Goal: Information Seeking & Learning: Learn about a topic

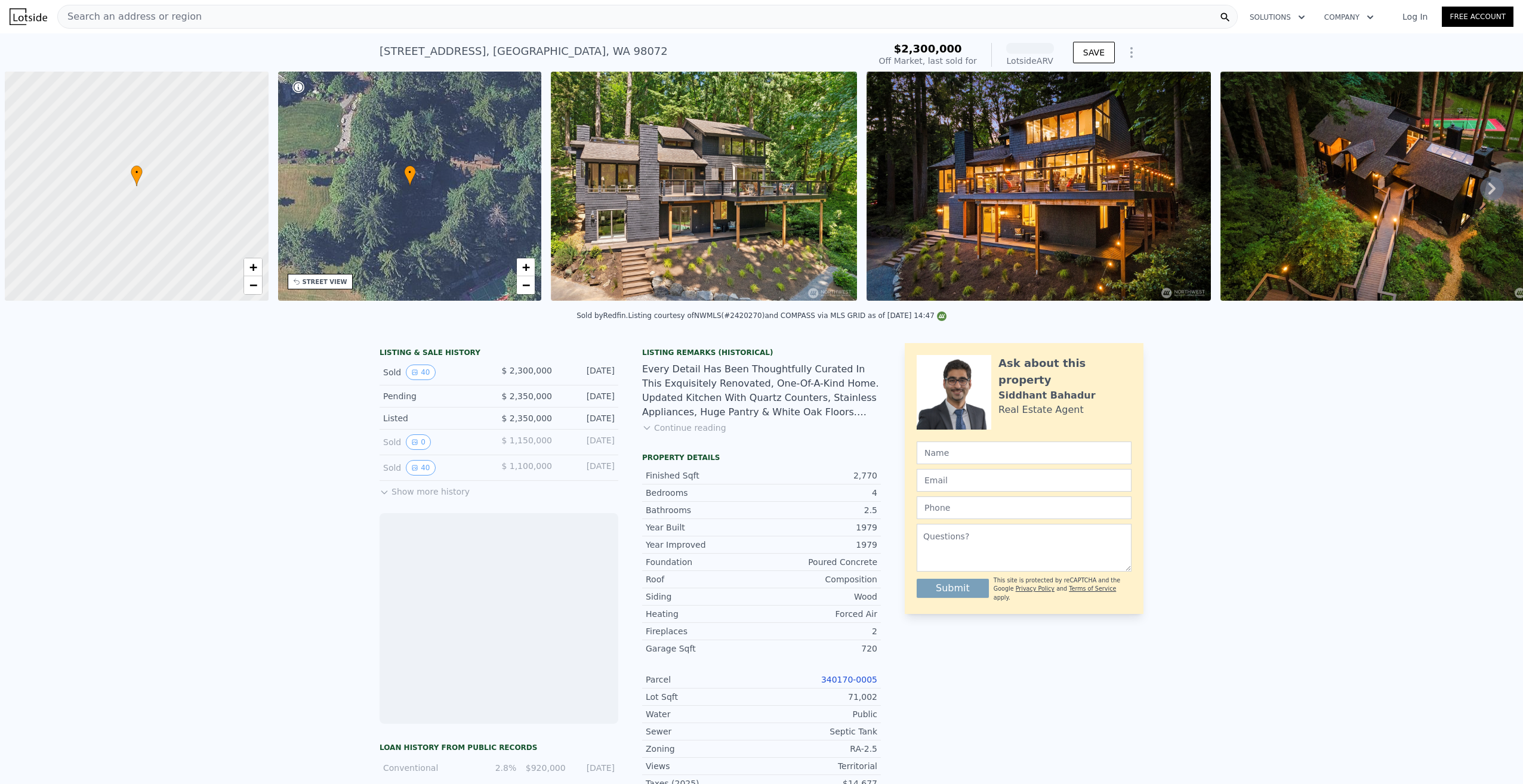
scroll to position [0, 5]
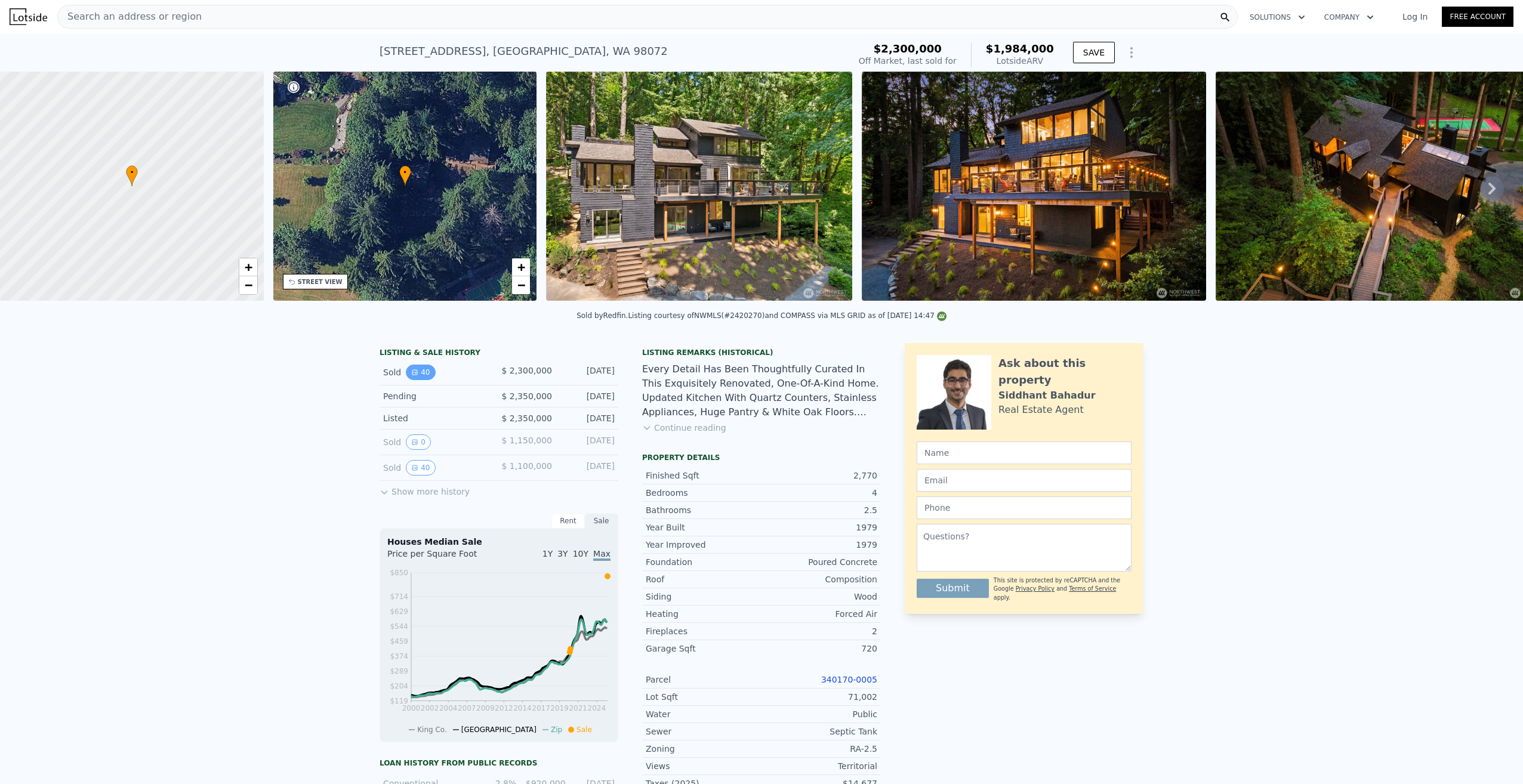
click at [422, 380] on button "40" at bounding box center [420, 372] width 29 height 15
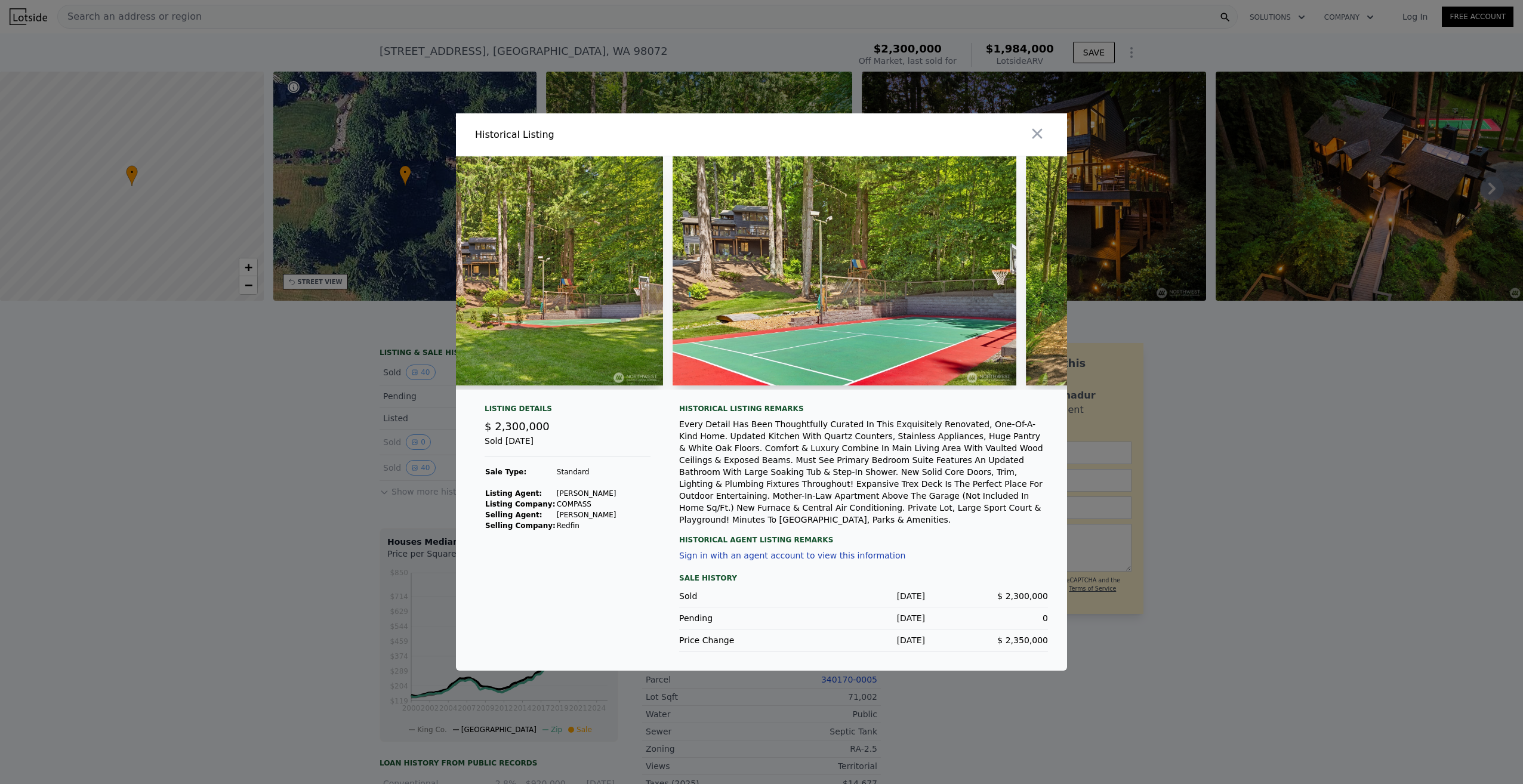
scroll to position [0, 9992]
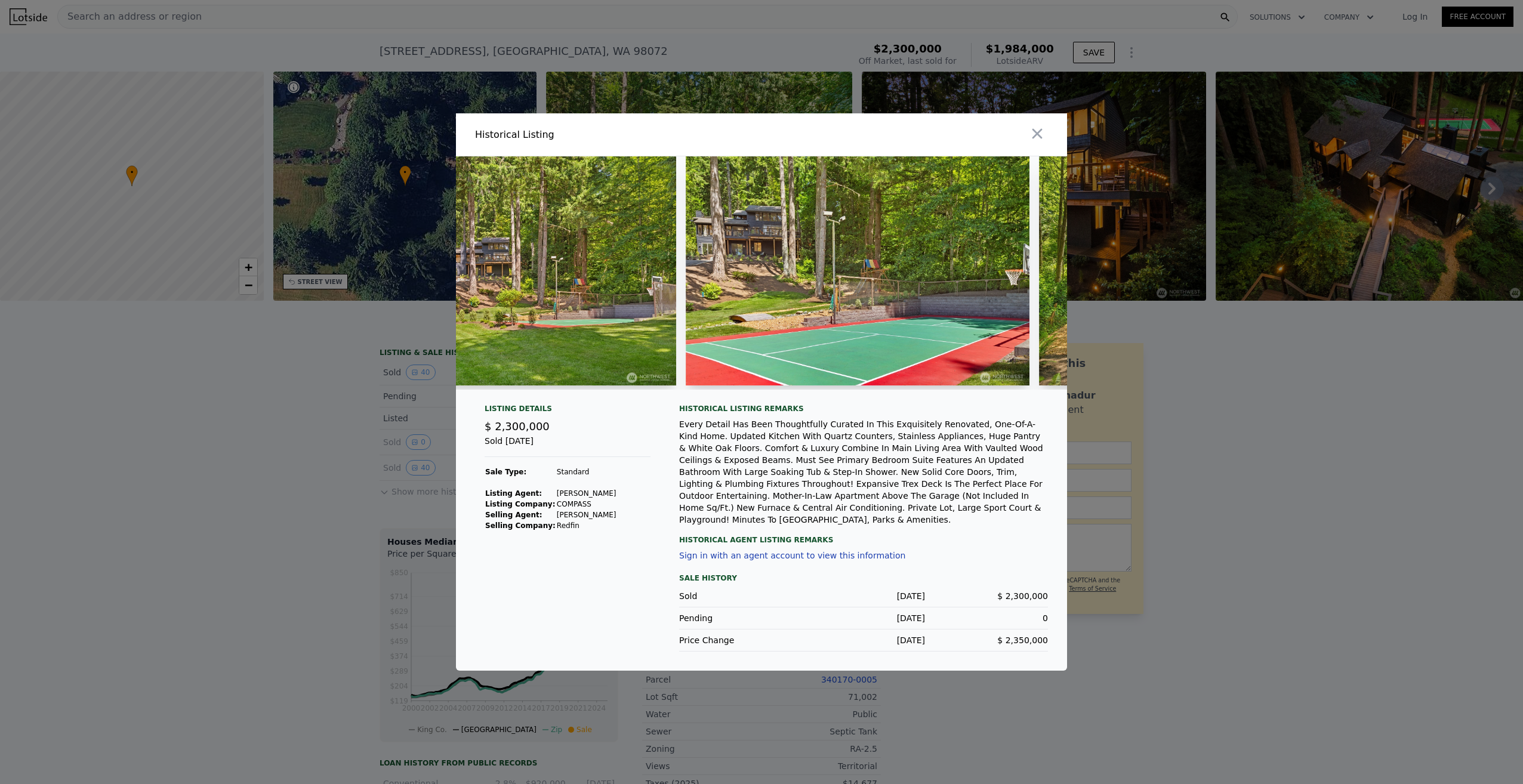
click at [1316, 613] on div at bounding box center [761, 392] width 1523 height 784
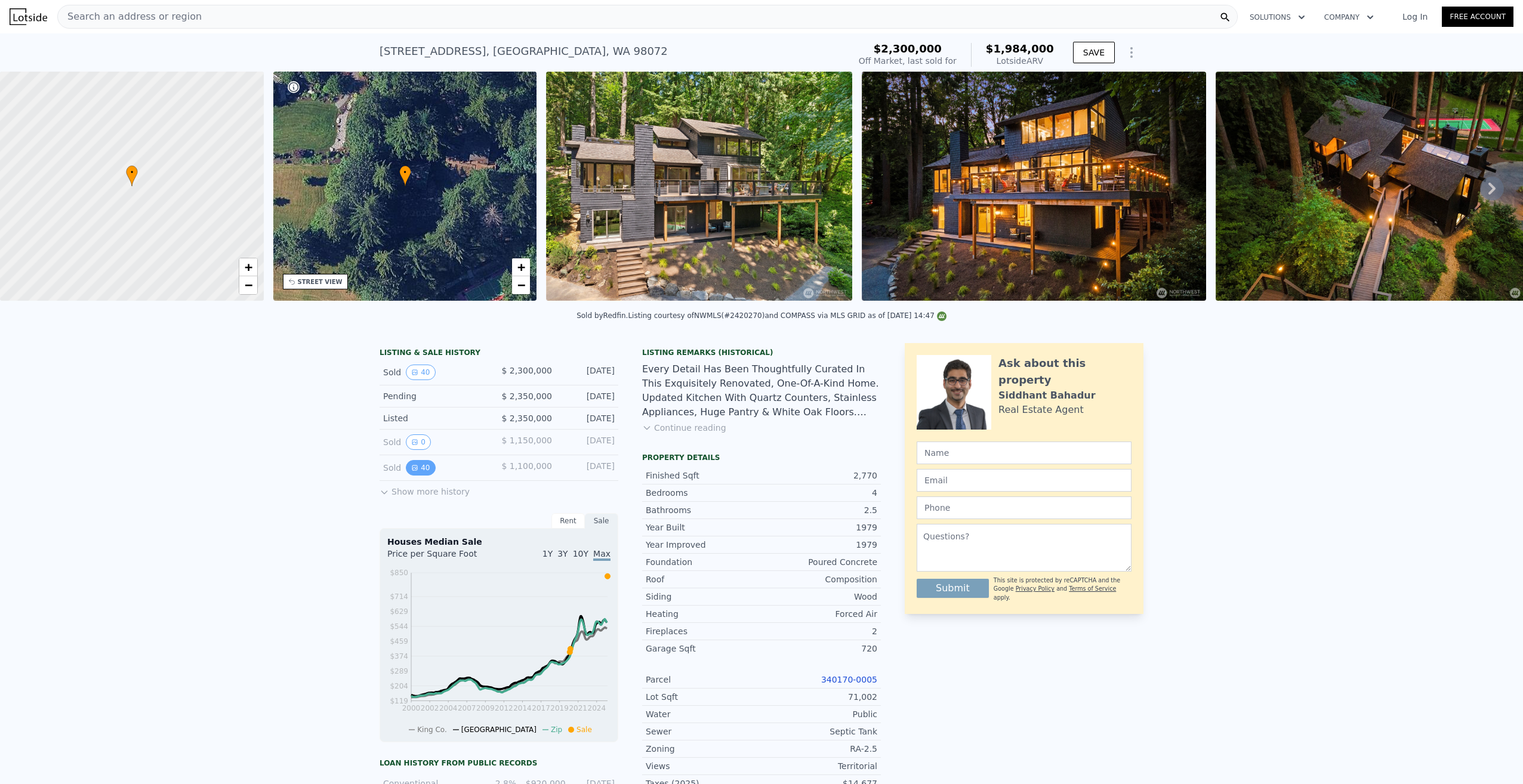
click at [413, 473] on button "40" at bounding box center [420, 467] width 29 height 15
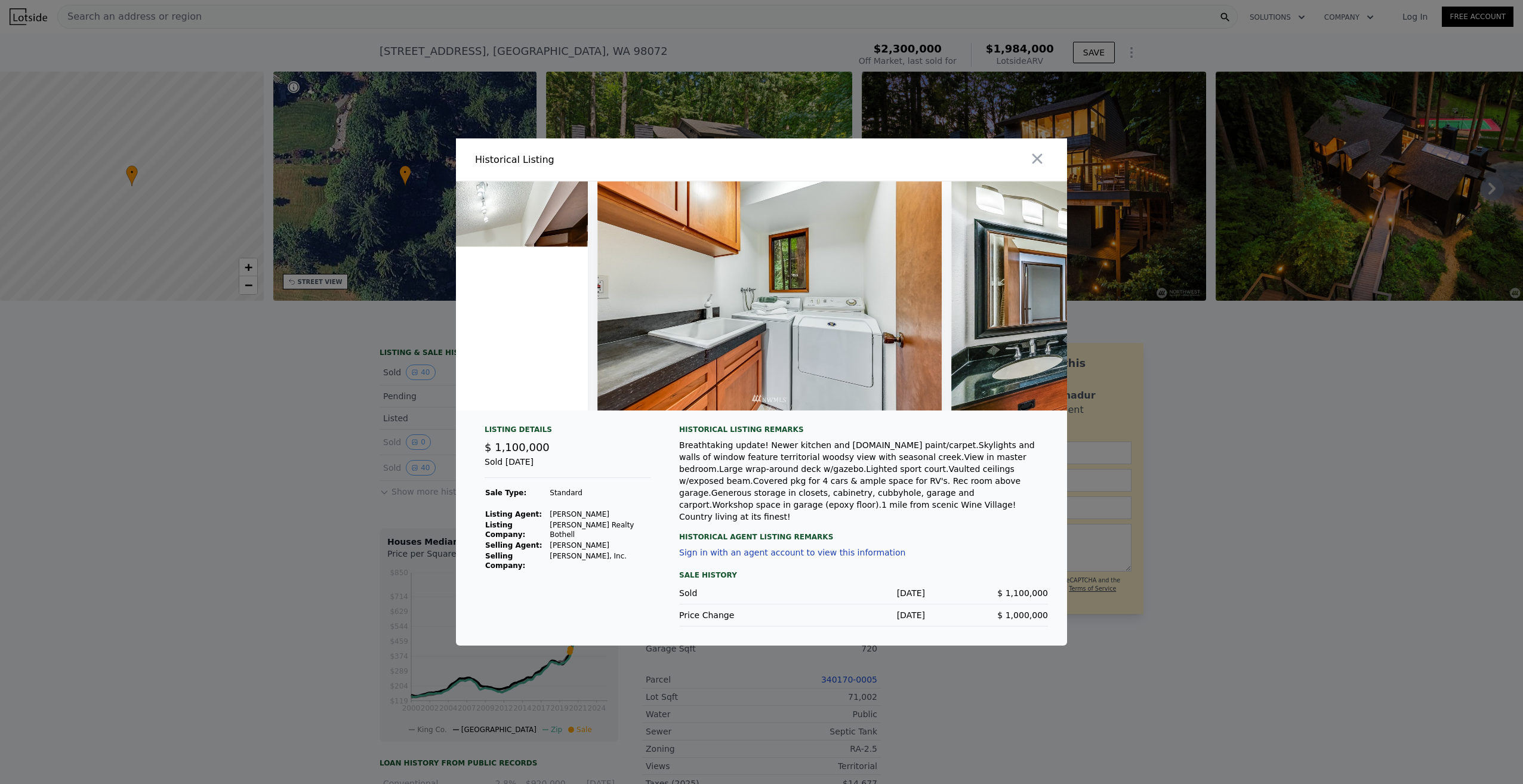
scroll to position [0, 13393]
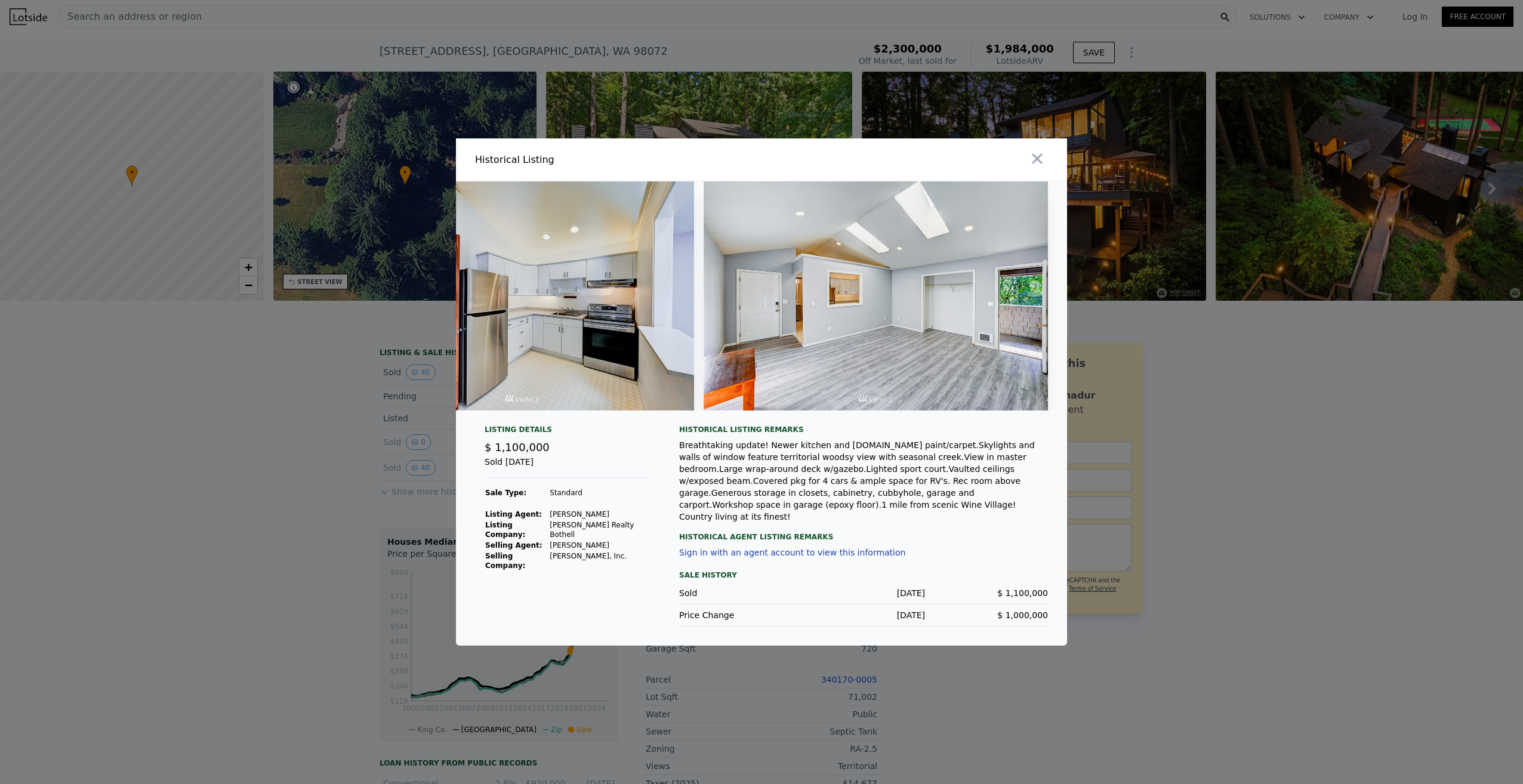
click at [278, 594] on div at bounding box center [761, 392] width 1523 height 784
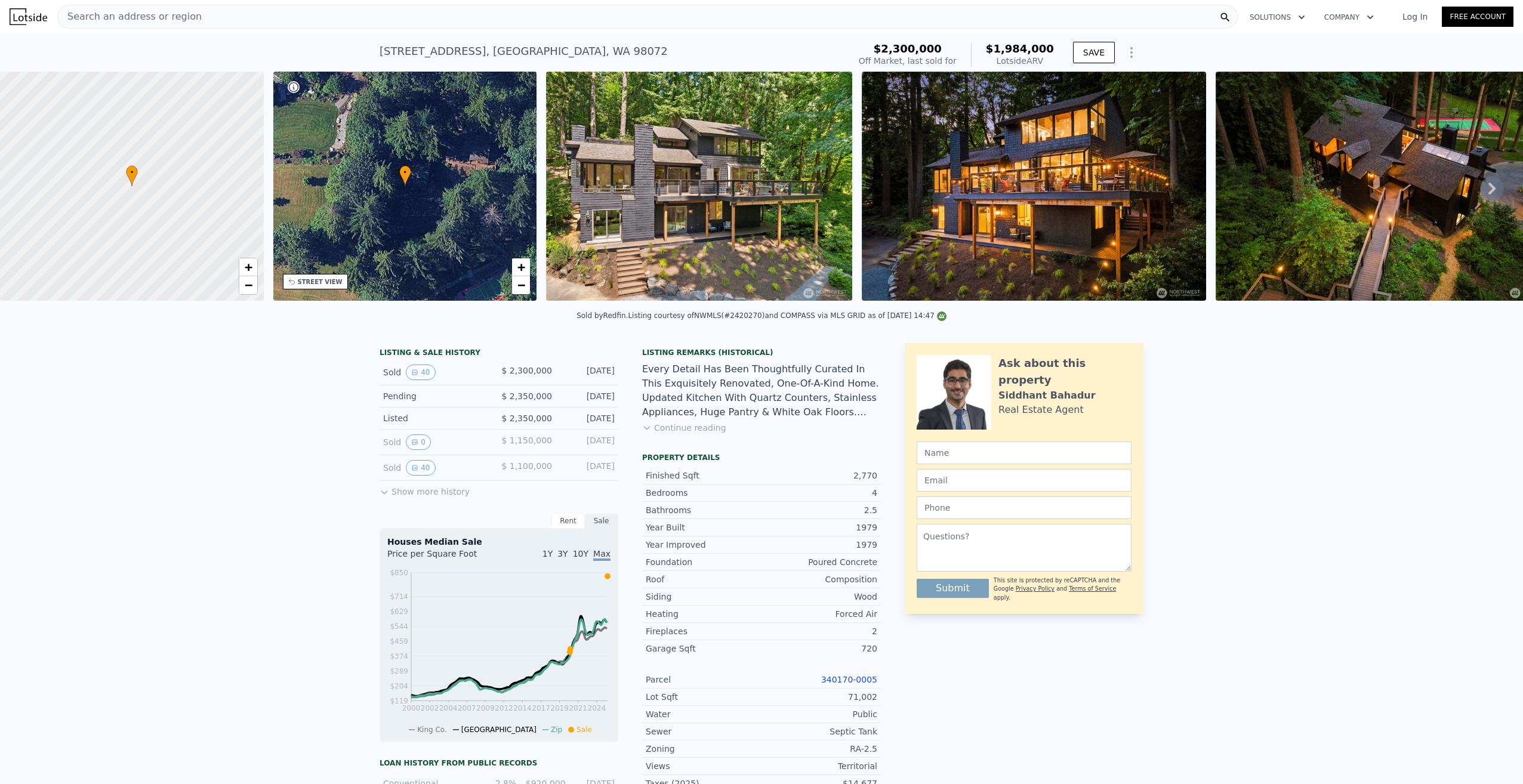
drag, startPoint x: 412, startPoint y: 494, endPoint x: 414, endPoint y: 503, distance: 9.2
click at [412, 496] on button "Show more history" at bounding box center [425, 489] width 90 height 17
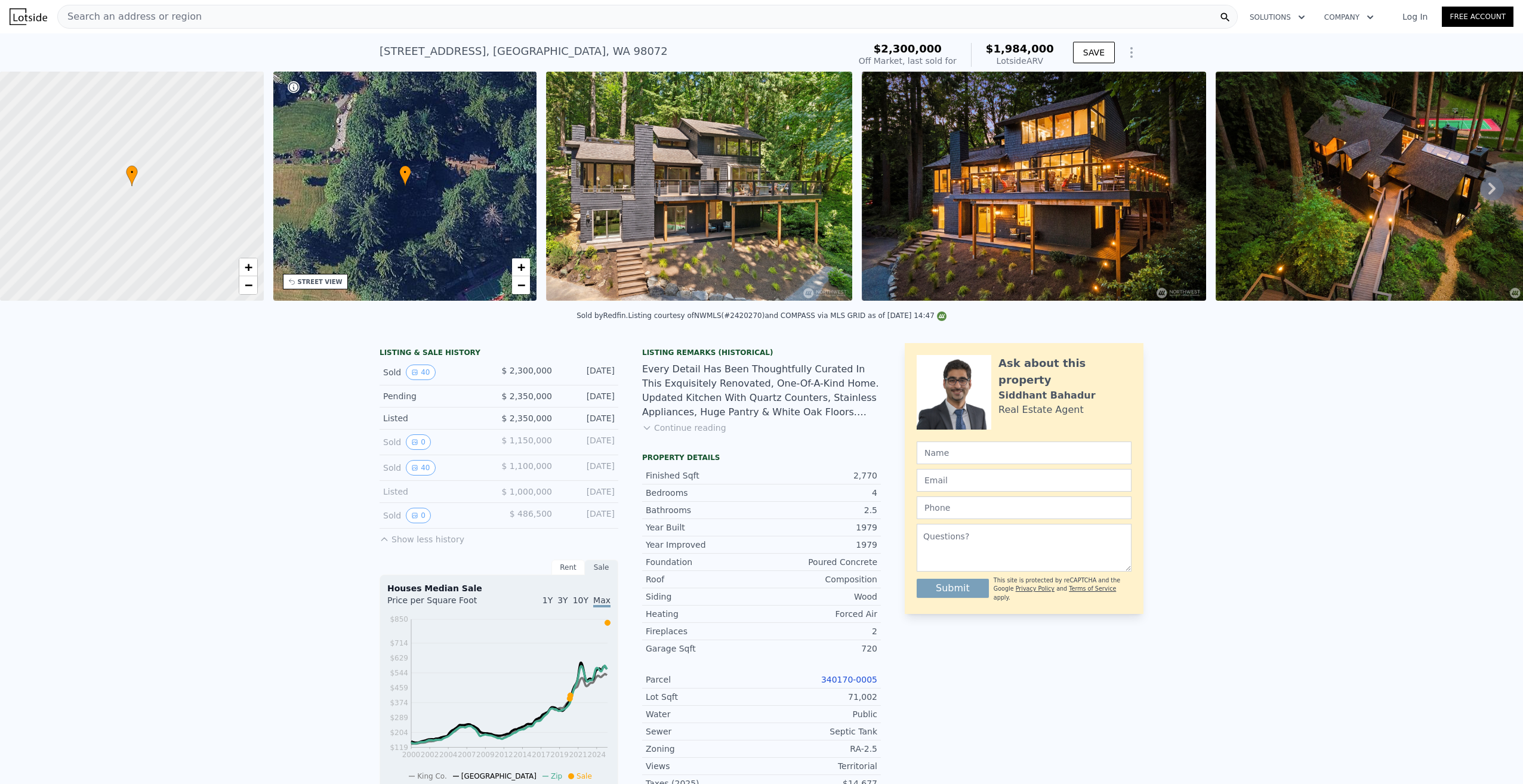
click at [414, 498] on div "Listed" at bounding box center [436, 491] width 106 height 12
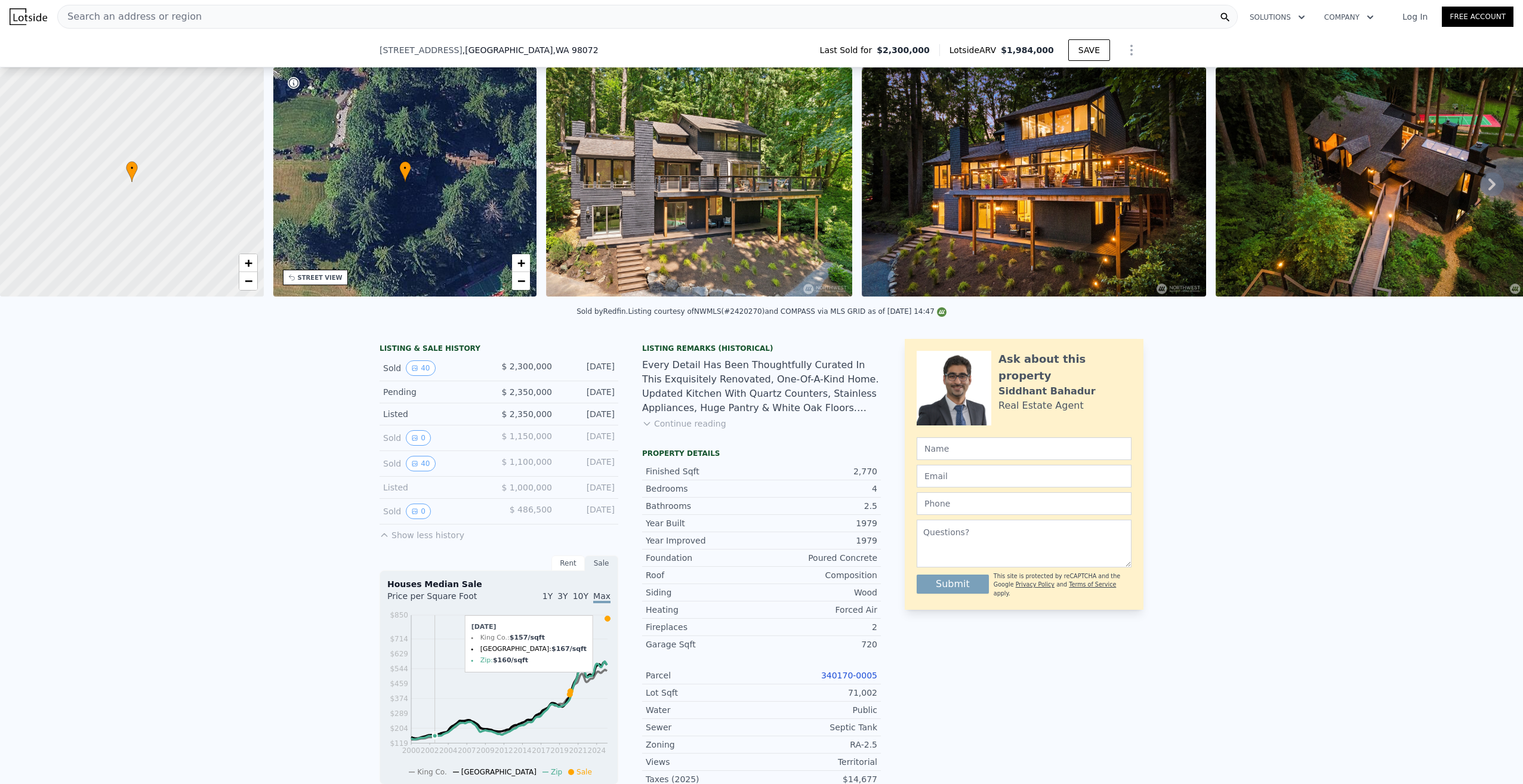
scroll to position [115, 0]
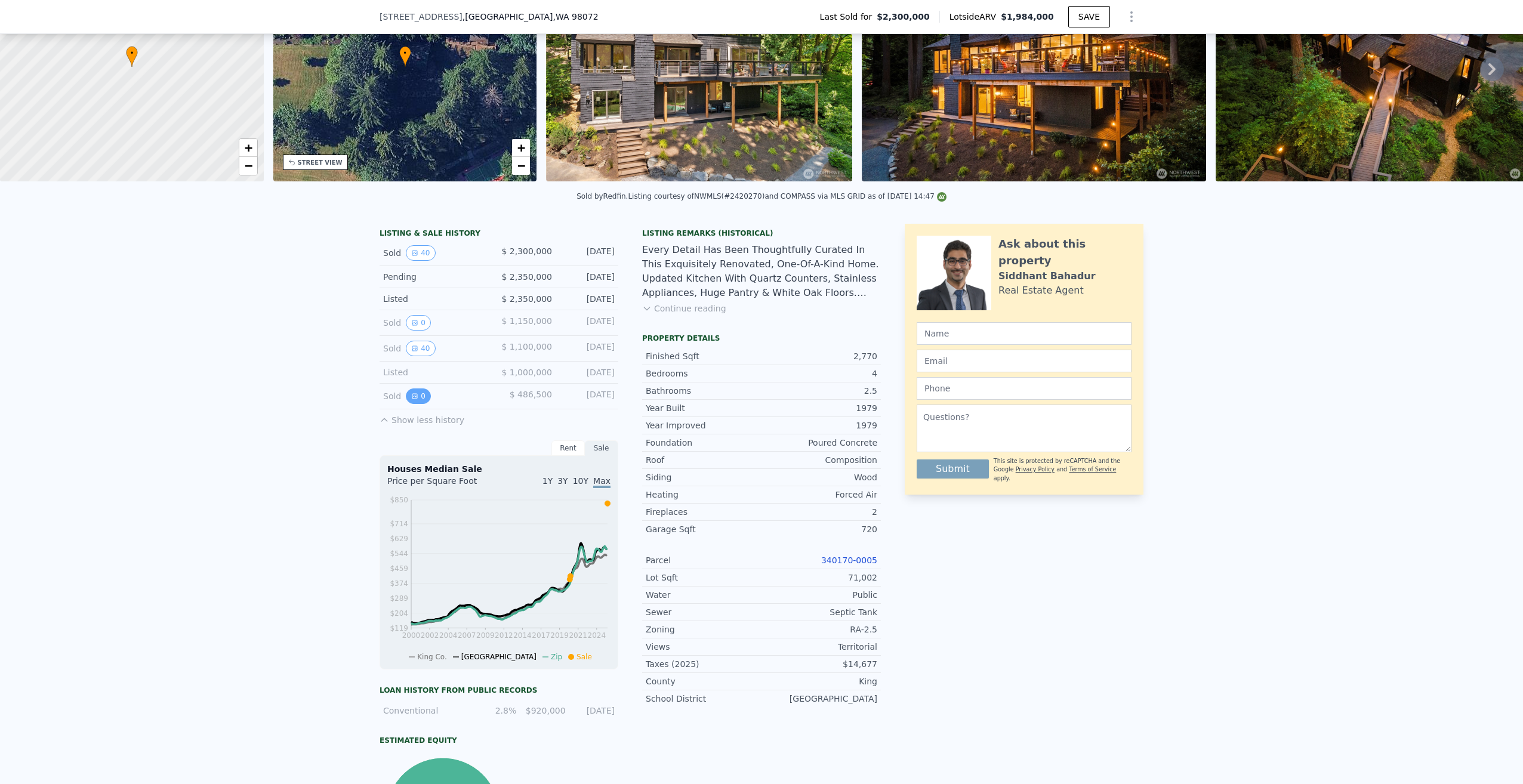
click at [422, 404] on button "0" at bounding box center [418, 396] width 25 height 15
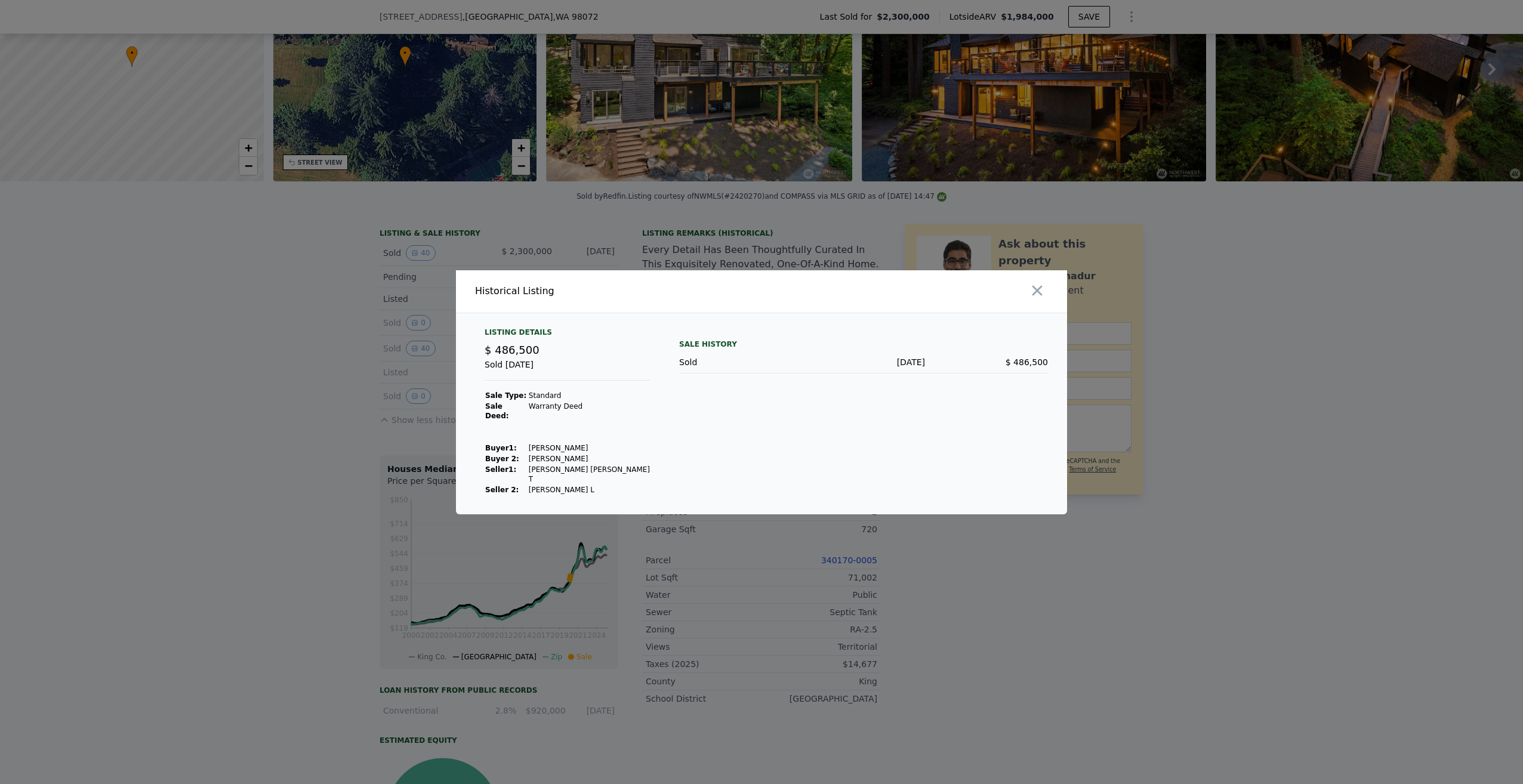
click at [406, 423] on div at bounding box center [761, 392] width 1523 height 784
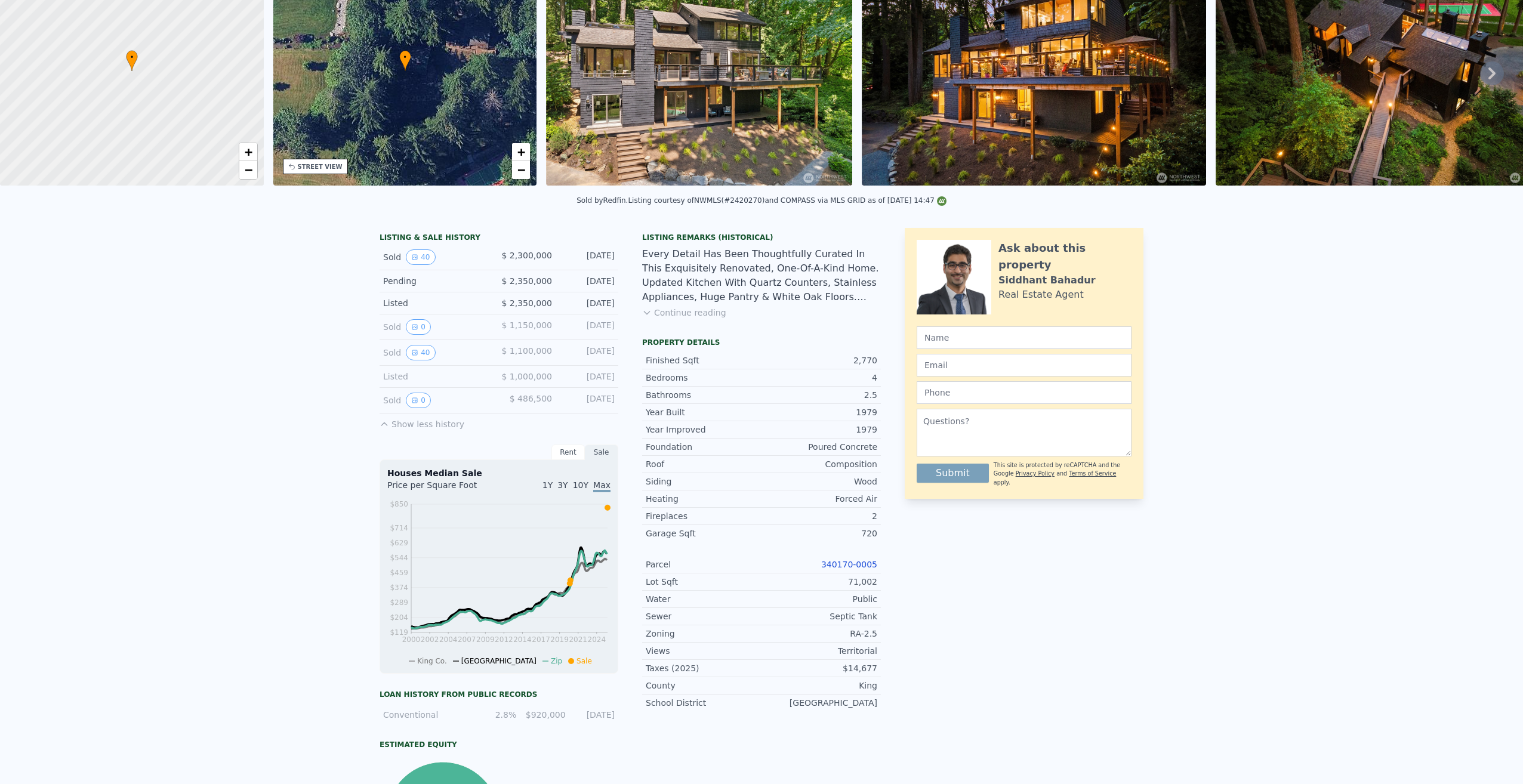
scroll to position [0, 0]
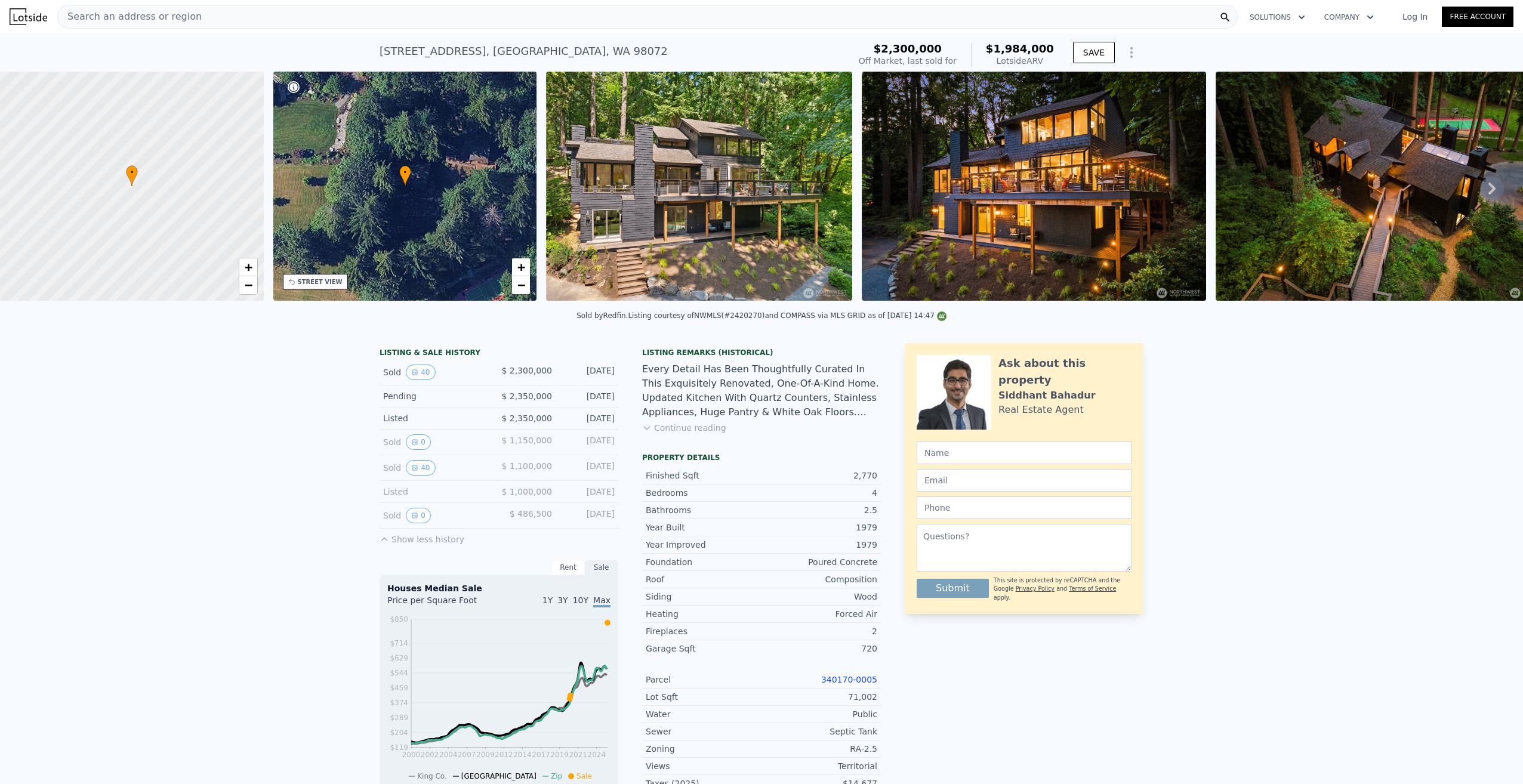
click at [146, 18] on span "Search an address or region" at bounding box center [130, 16] width 144 height 14
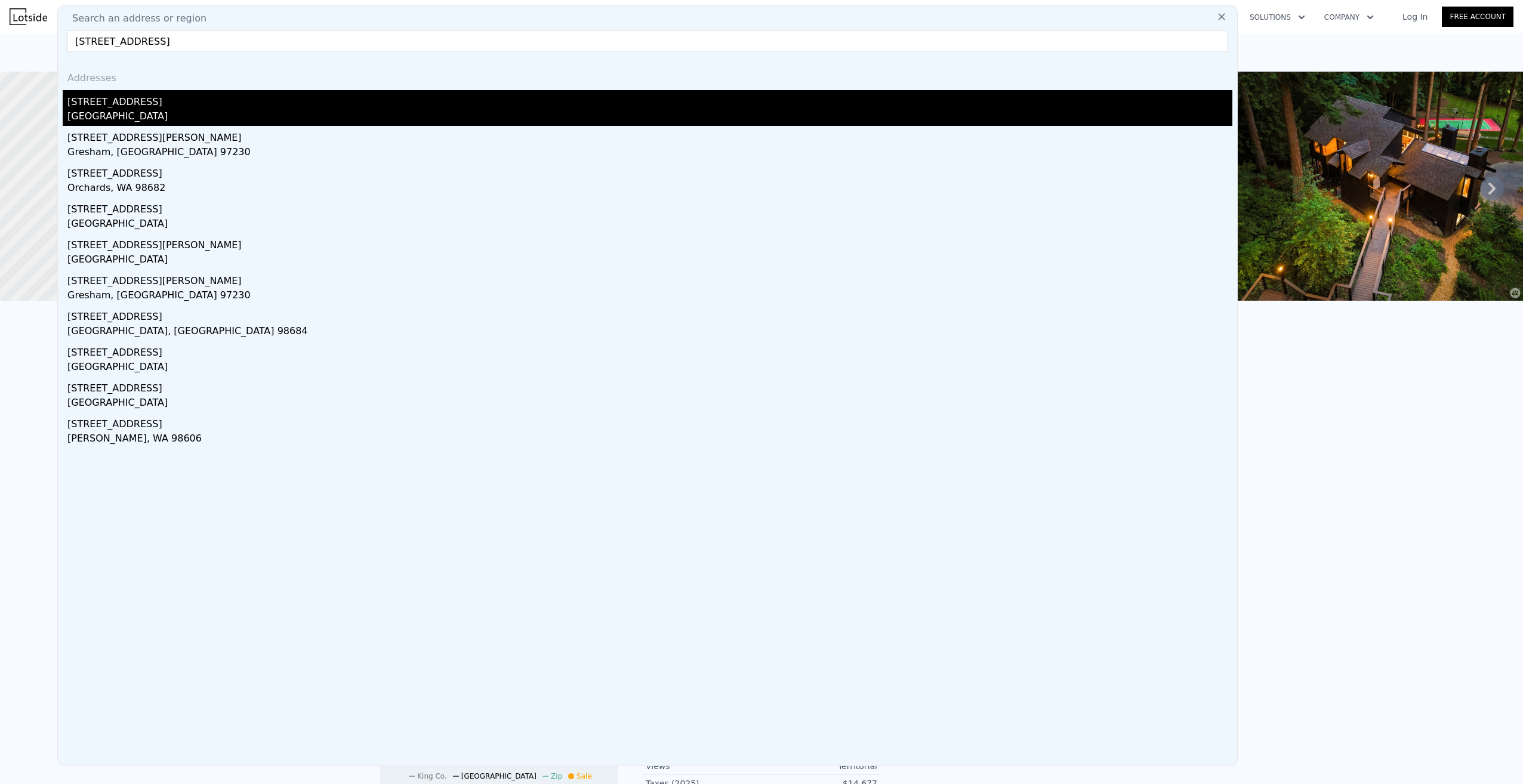
type input "[STREET_ADDRESS]"
click at [105, 112] on div "[GEOGRAPHIC_DATA]" at bounding box center [649, 117] width 1165 height 17
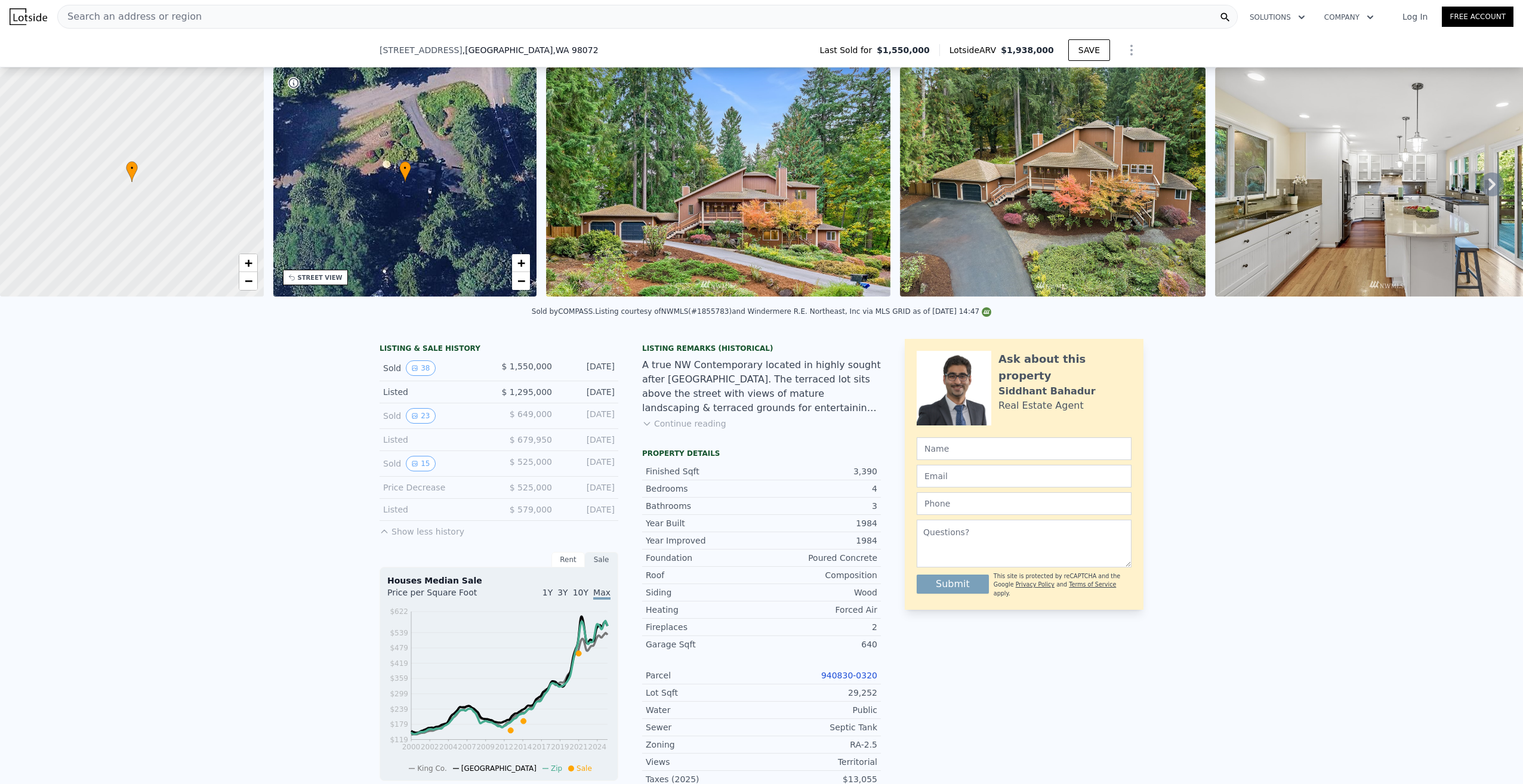
scroll to position [56, 0]
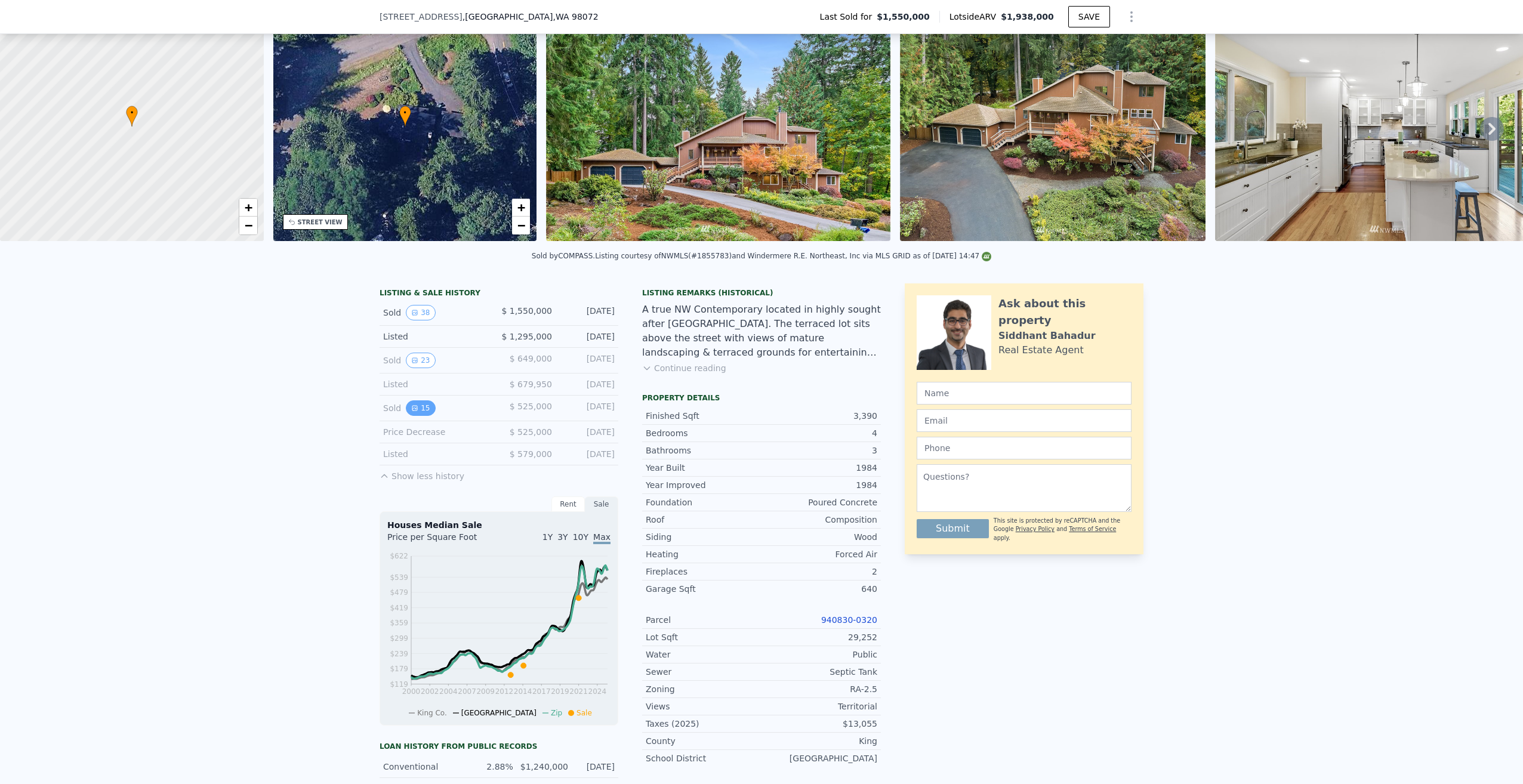
click at [410, 416] on button "15" at bounding box center [420, 408] width 29 height 15
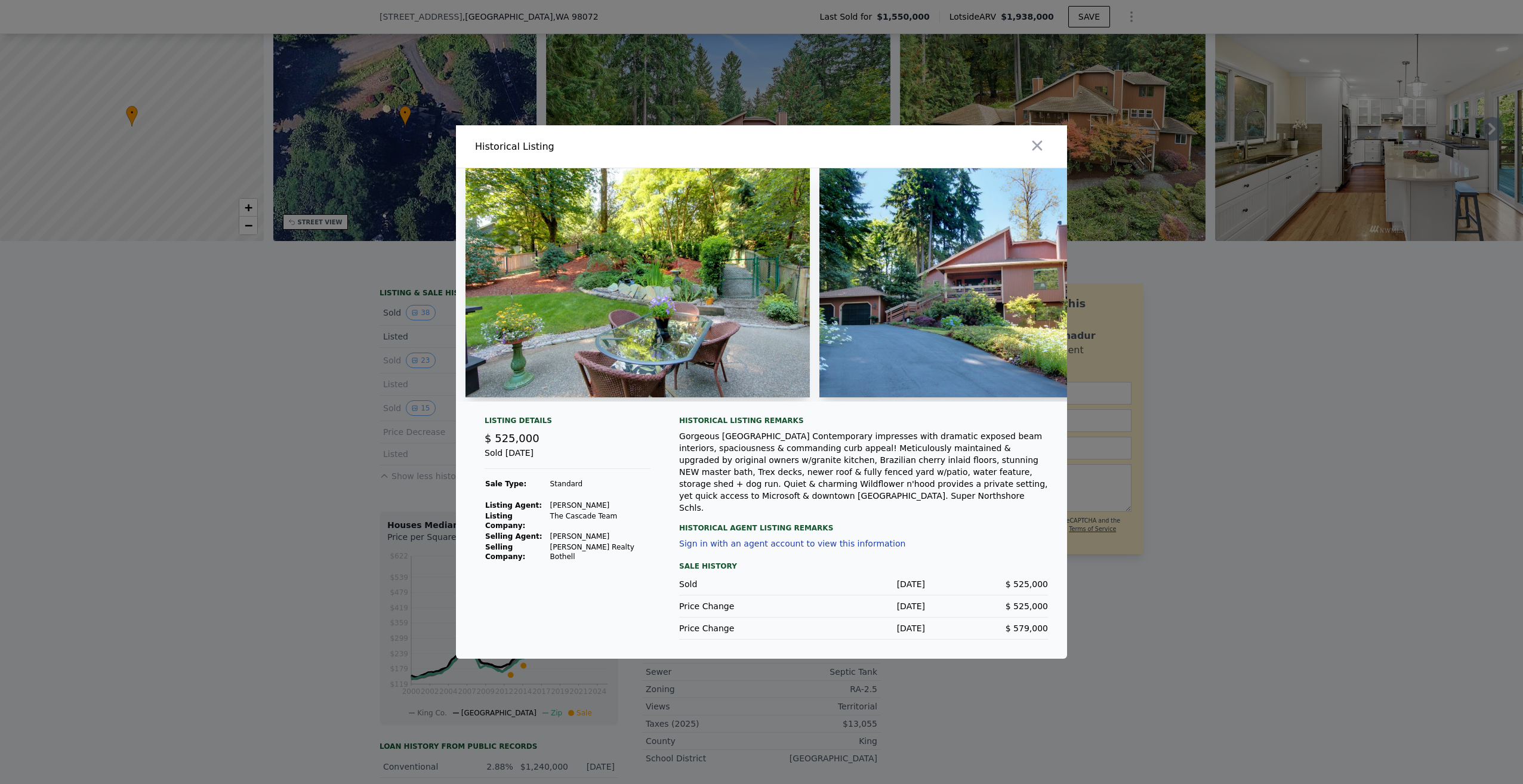
click at [622, 353] on img at bounding box center [638, 283] width 344 height 229
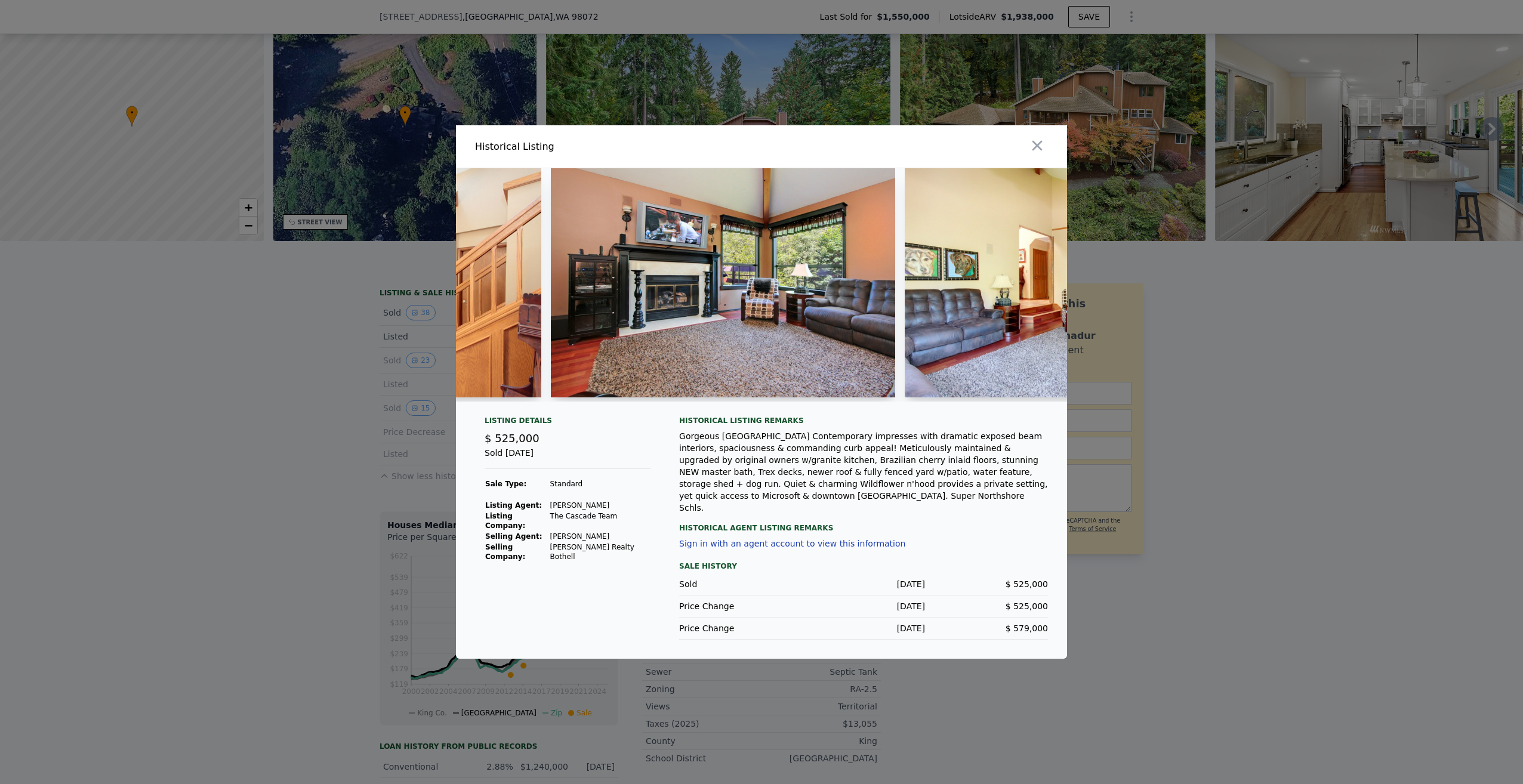
scroll to position [0, 1338]
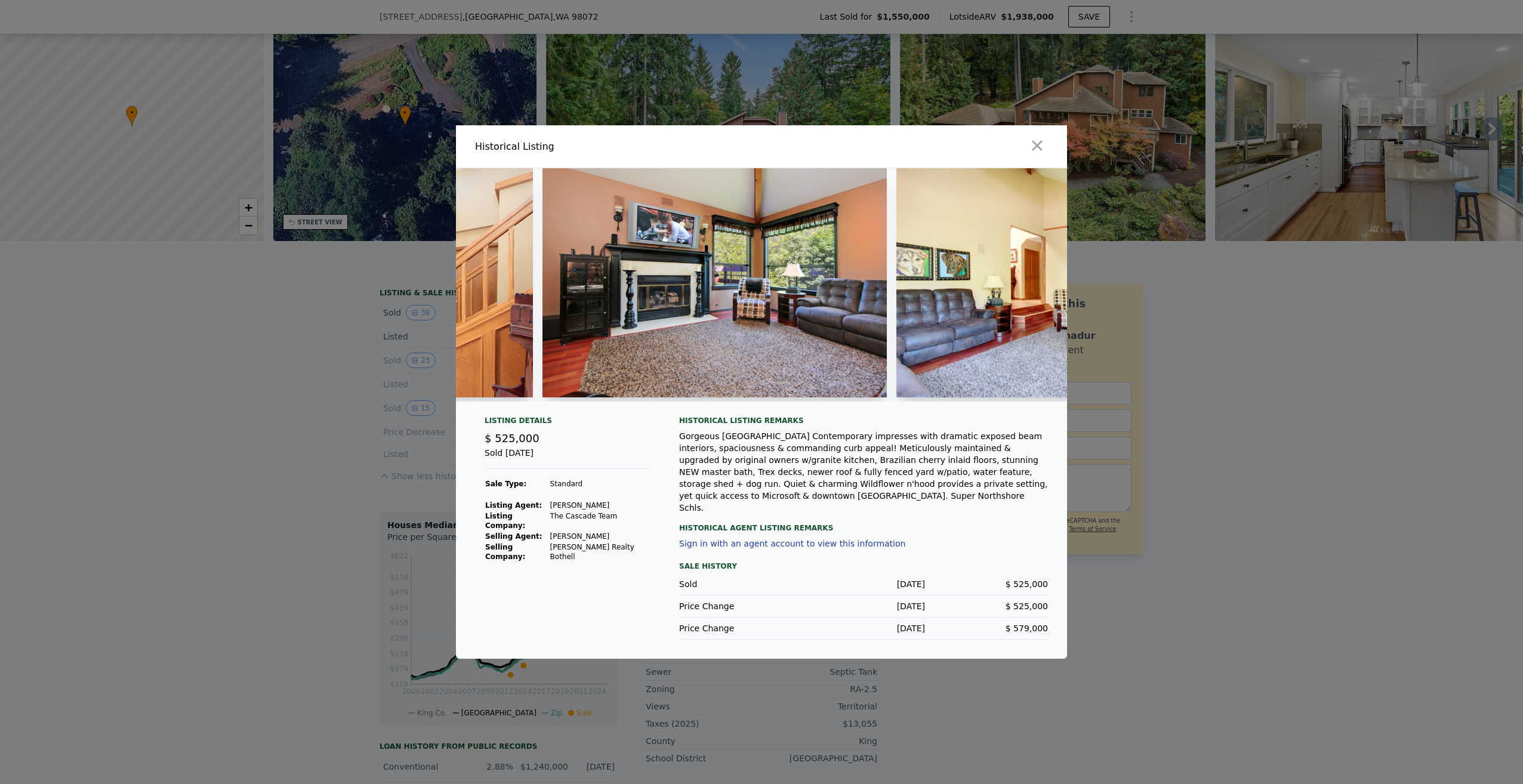
click at [725, 327] on img at bounding box center [715, 283] width 344 height 229
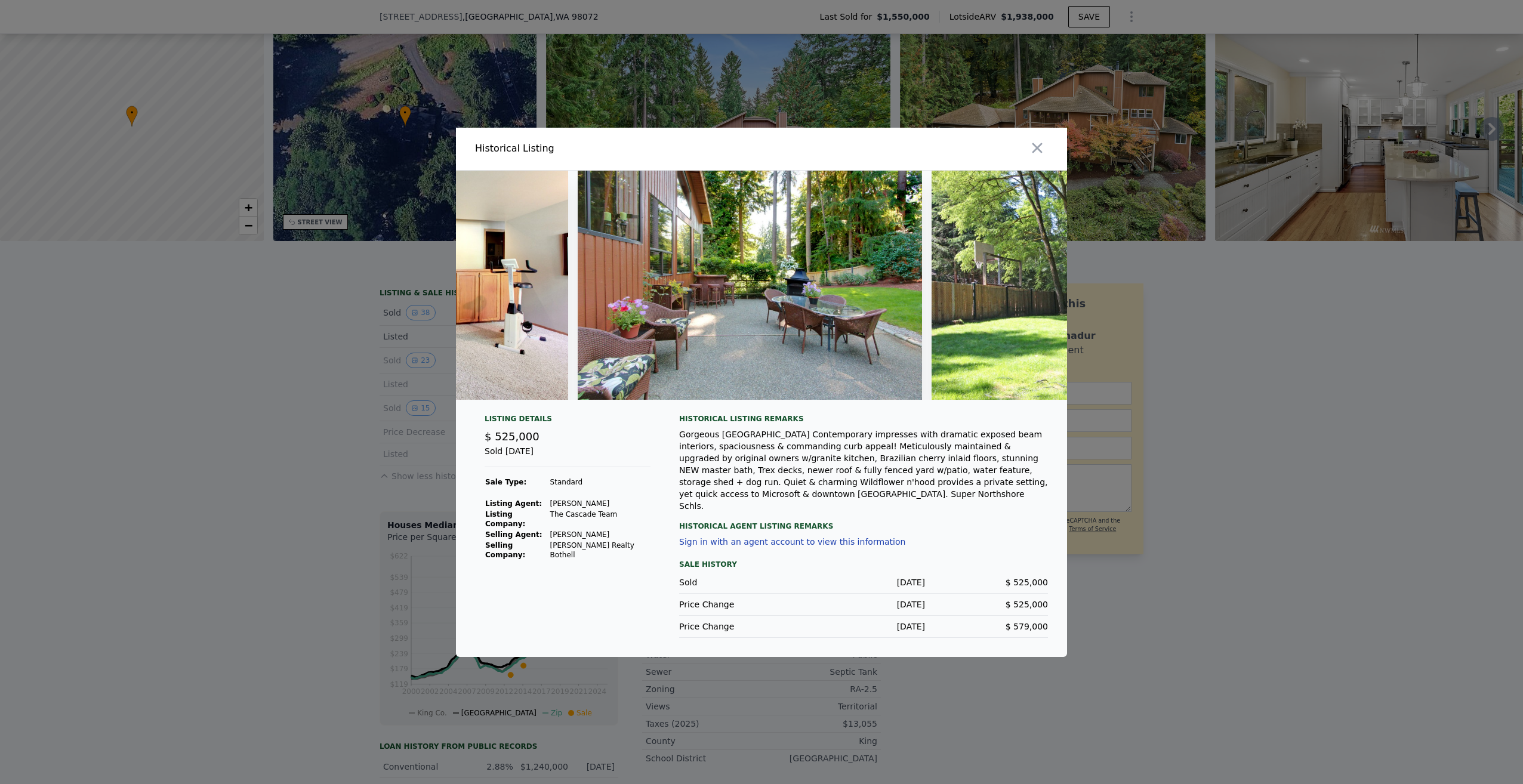
scroll to position [0, 4554]
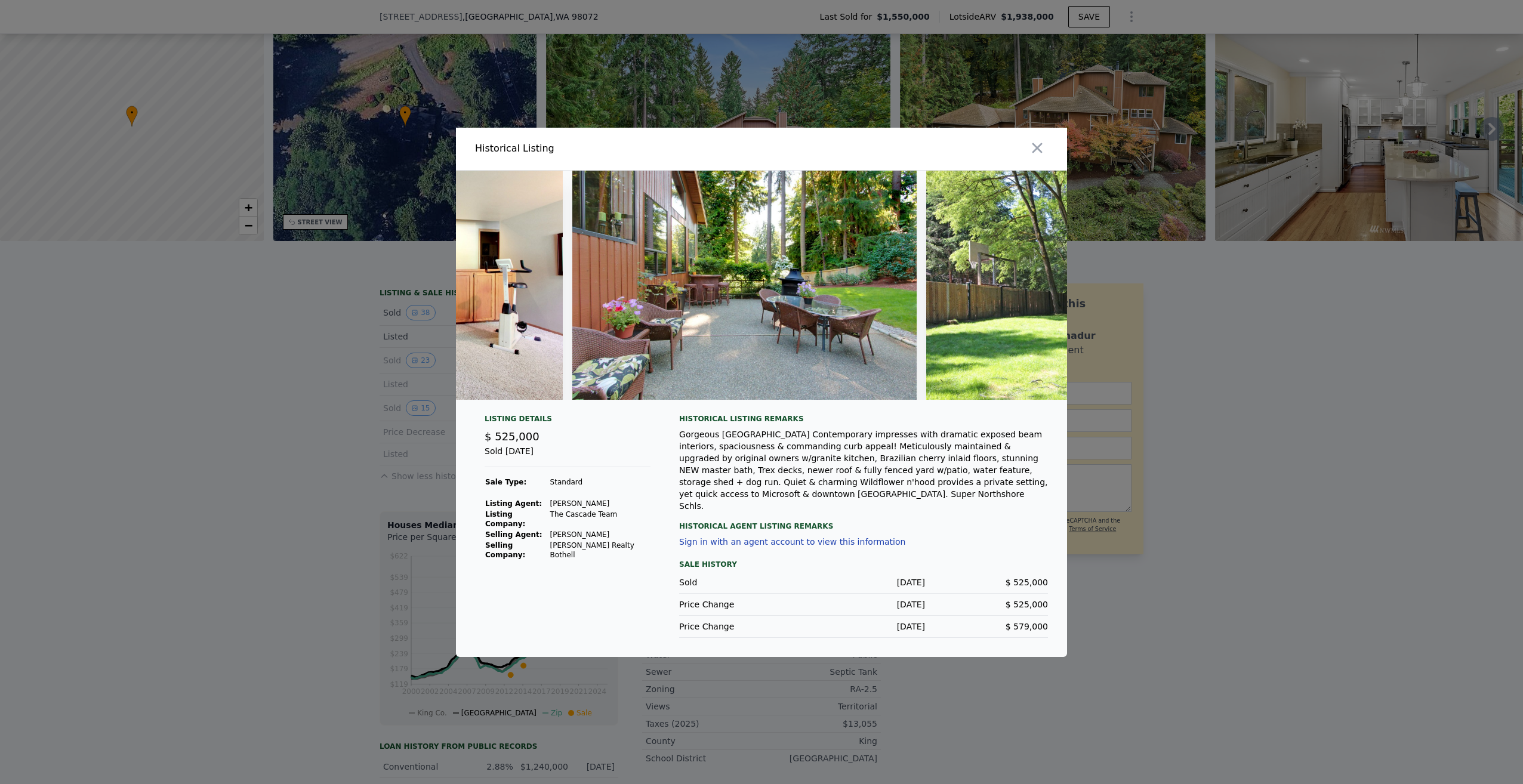
drag, startPoint x: 860, startPoint y: 406, endPoint x: 968, endPoint y: 427, distance: 110.0
click at [968, 423] on div "Historical Listing remarks" at bounding box center [863, 419] width 369 height 9
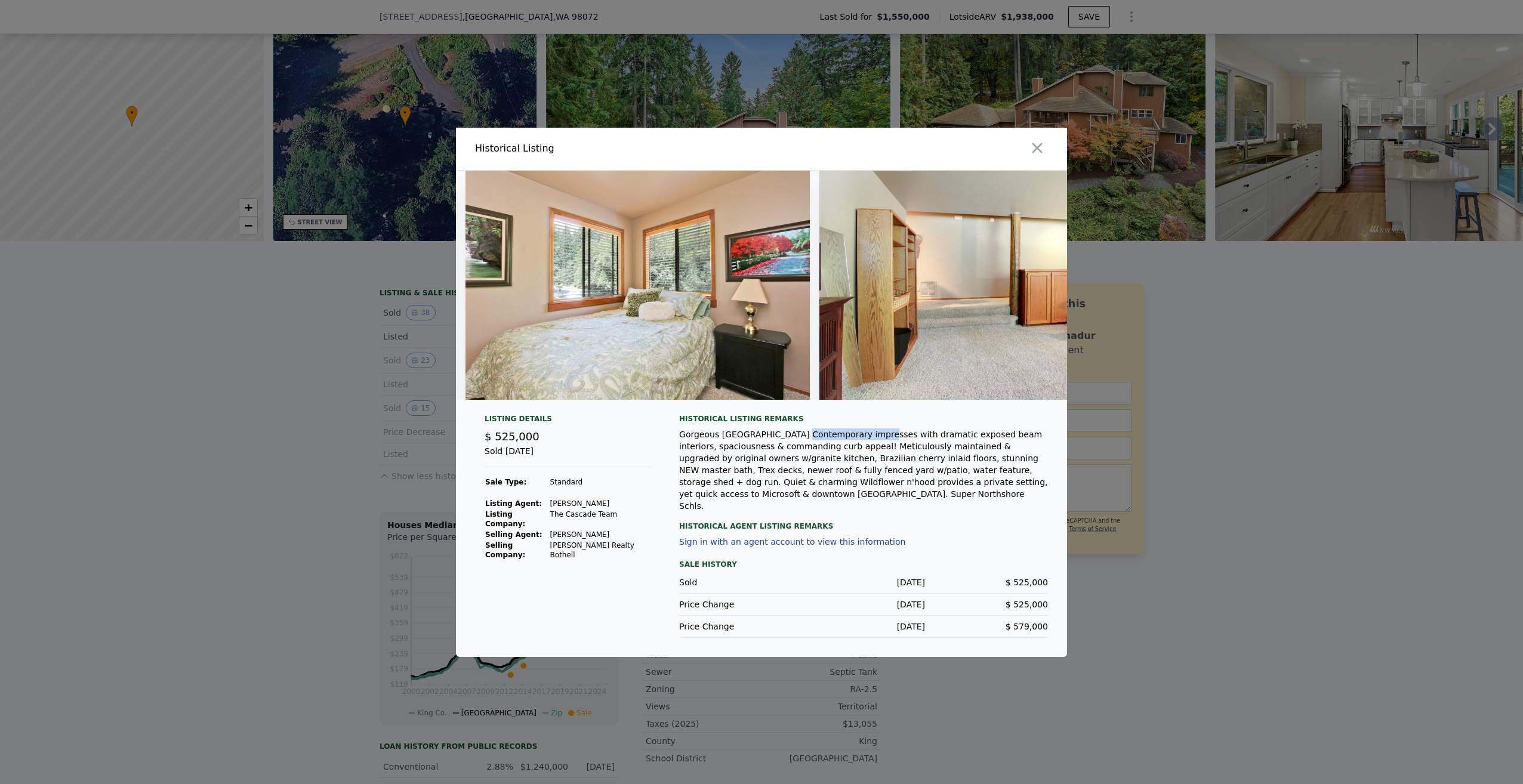
drag, startPoint x: 812, startPoint y: 447, endPoint x: 853, endPoint y: 446, distance: 41.0
click at [853, 446] on div "Gorgeous [GEOGRAPHIC_DATA] Contemporary impresses with dramatic exposed beam in…" at bounding box center [863, 470] width 369 height 83
click at [1036, 151] on icon "button" at bounding box center [1037, 148] width 10 height 10
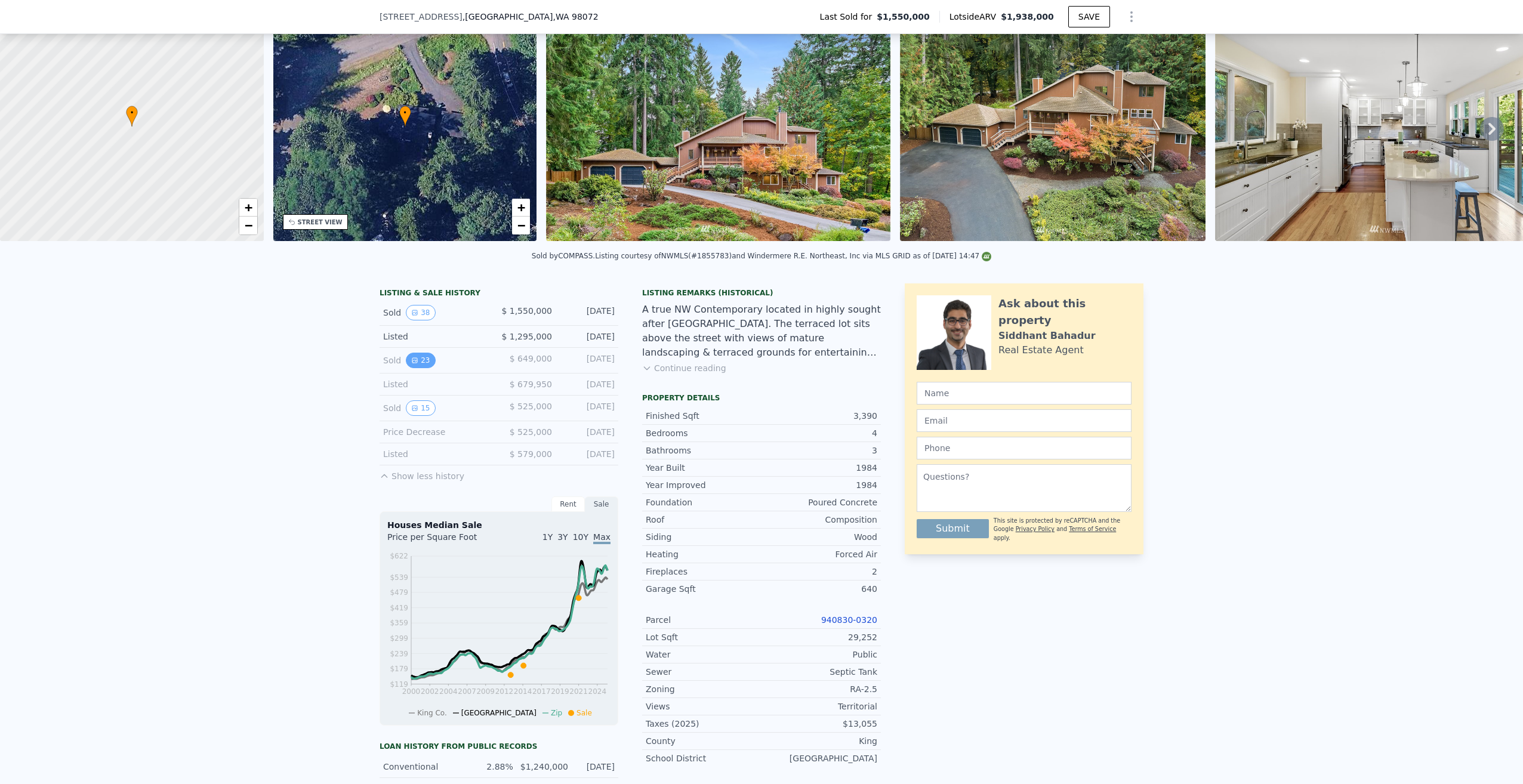
click at [417, 368] on button "23" at bounding box center [420, 360] width 29 height 15
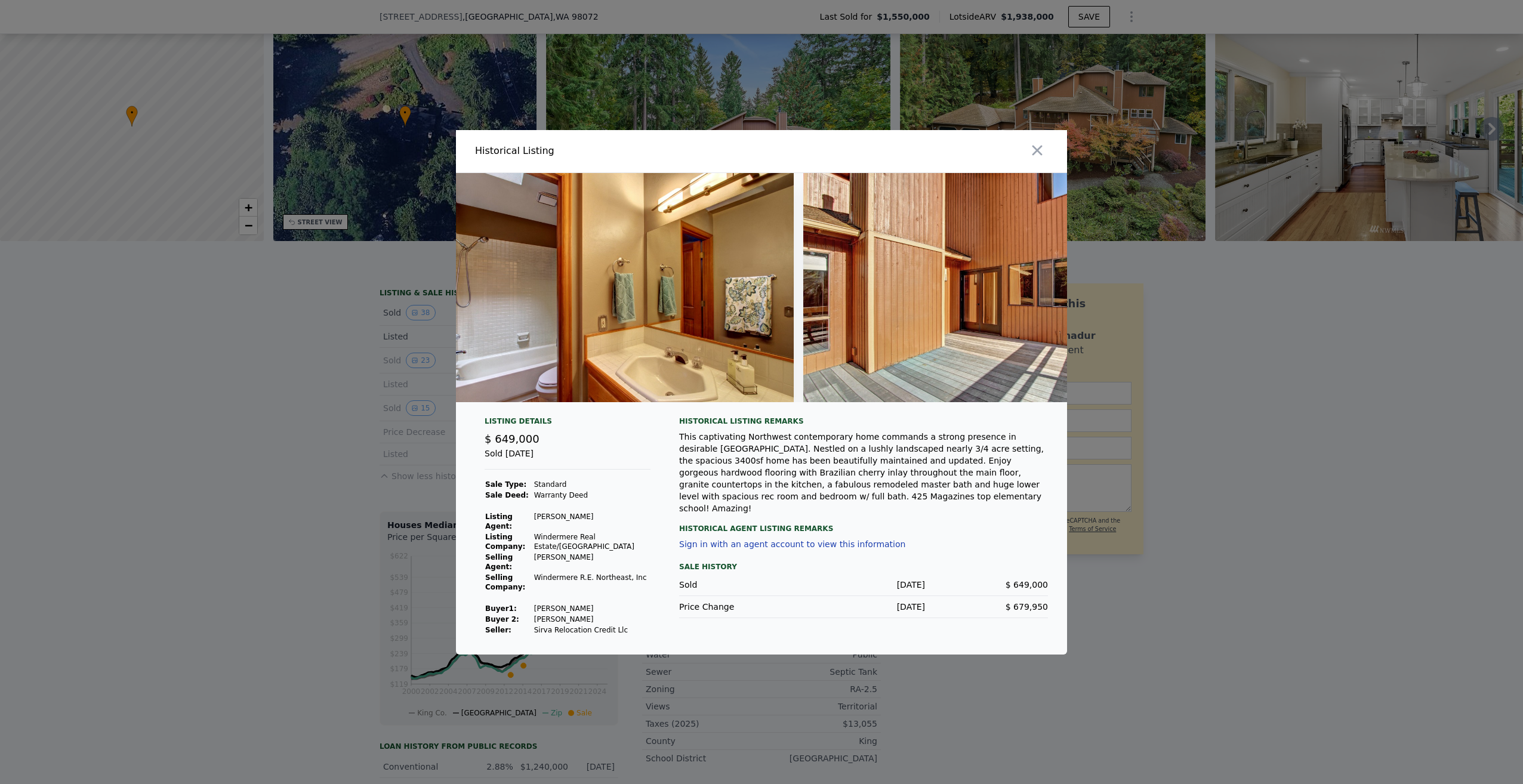
scroll to position [0, 7391]
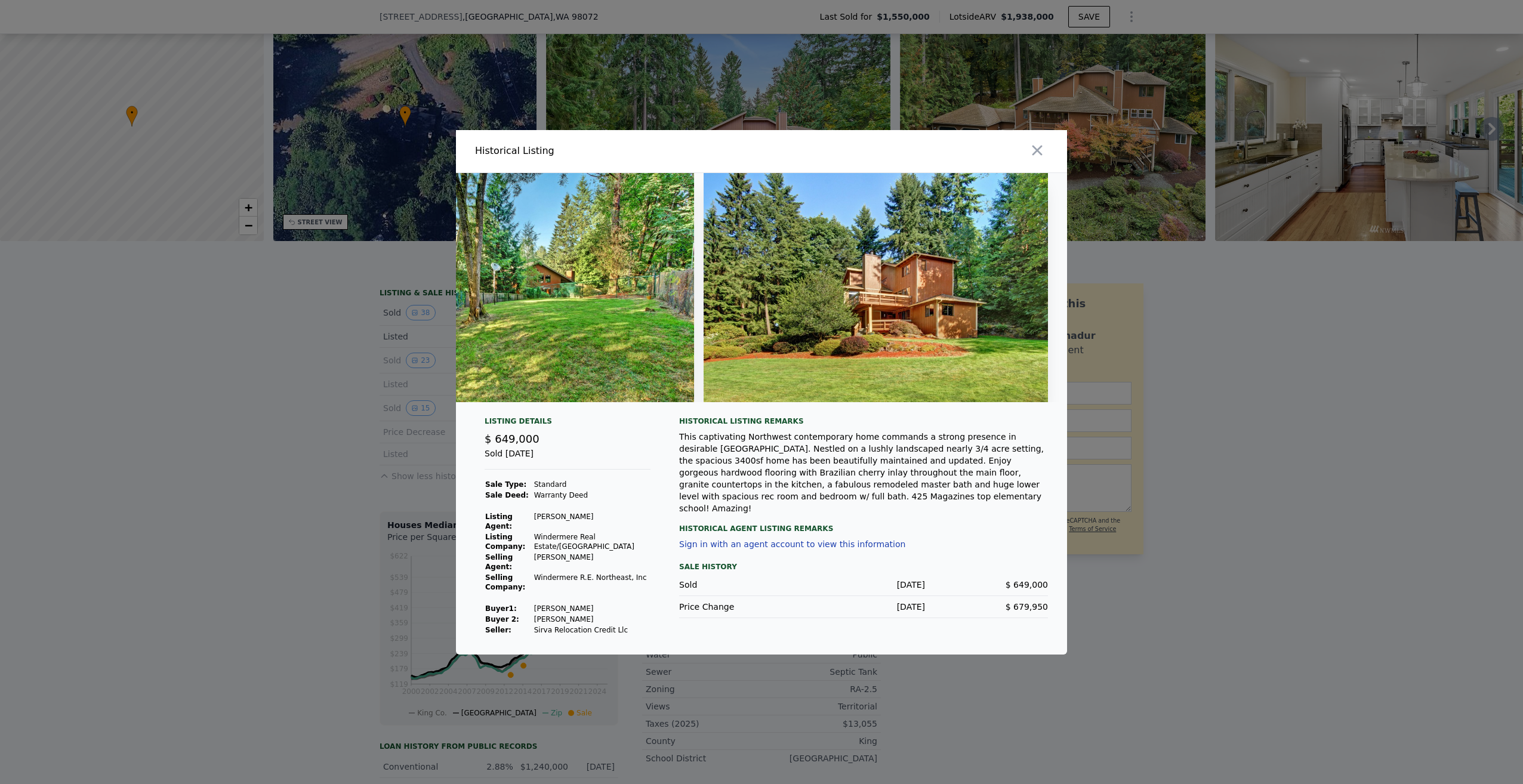
click at [460, 439] on div "Listing Details $ 649,000 Sold [DATE] Sale Type: Standard Sale Deed: Warranty D…" at bounding box center [762, 536] width 611 height 238
click at [404, 446] on div at bounding box center [761, 392] width 1523 height 784
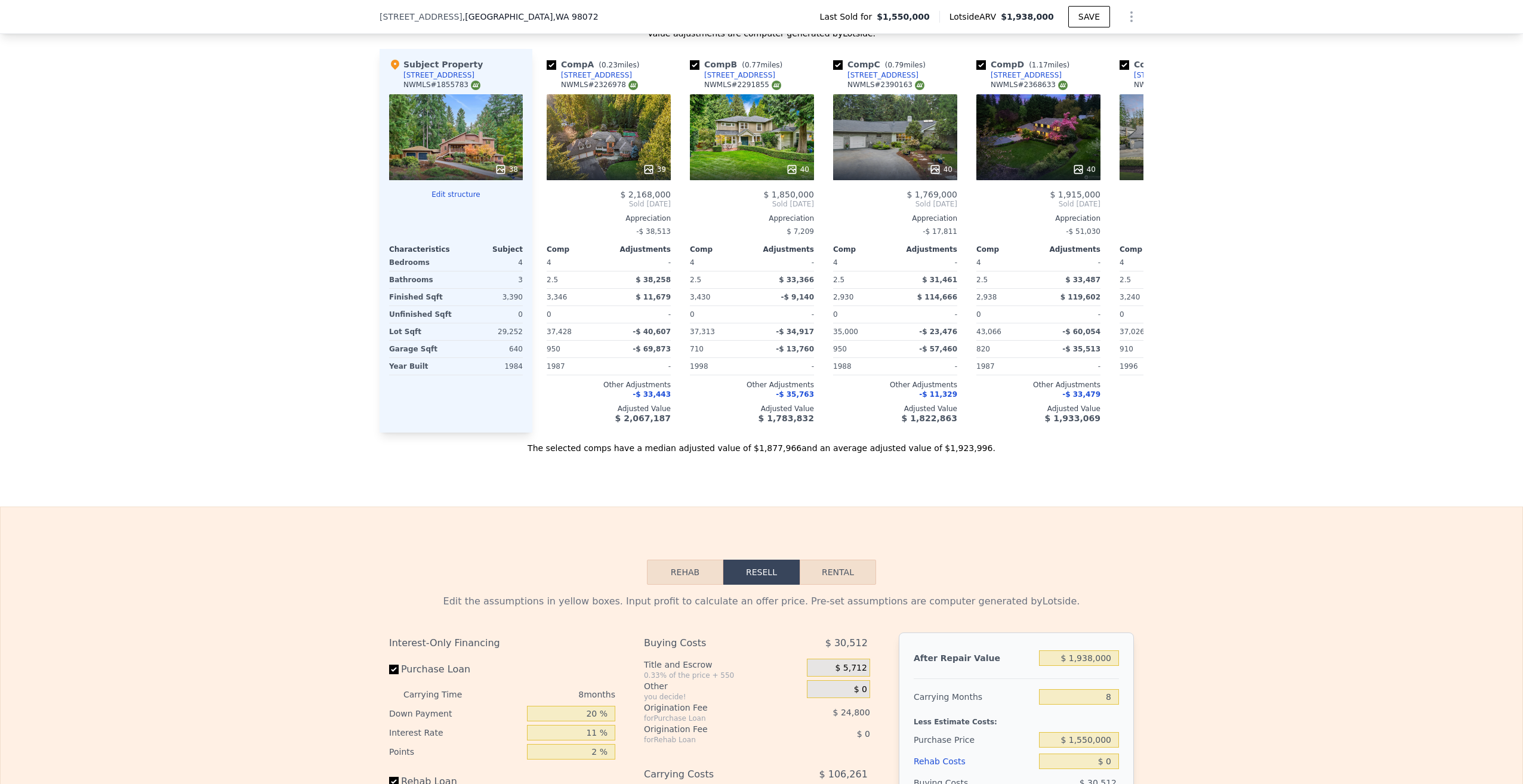
scroll to position [0, 0]
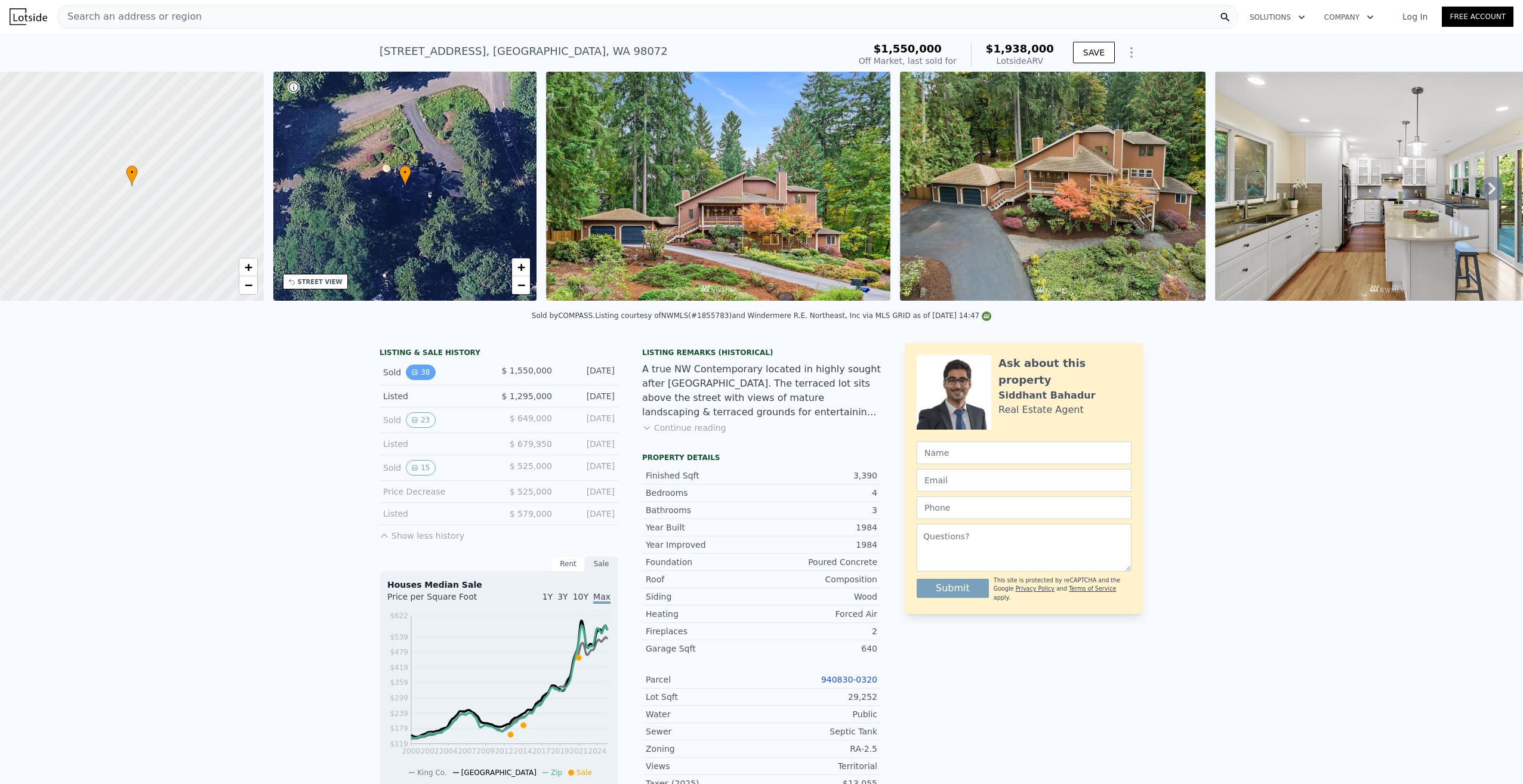
click at [407, 380] on button "38" at bounding box center [420, 372] width 29 height 15
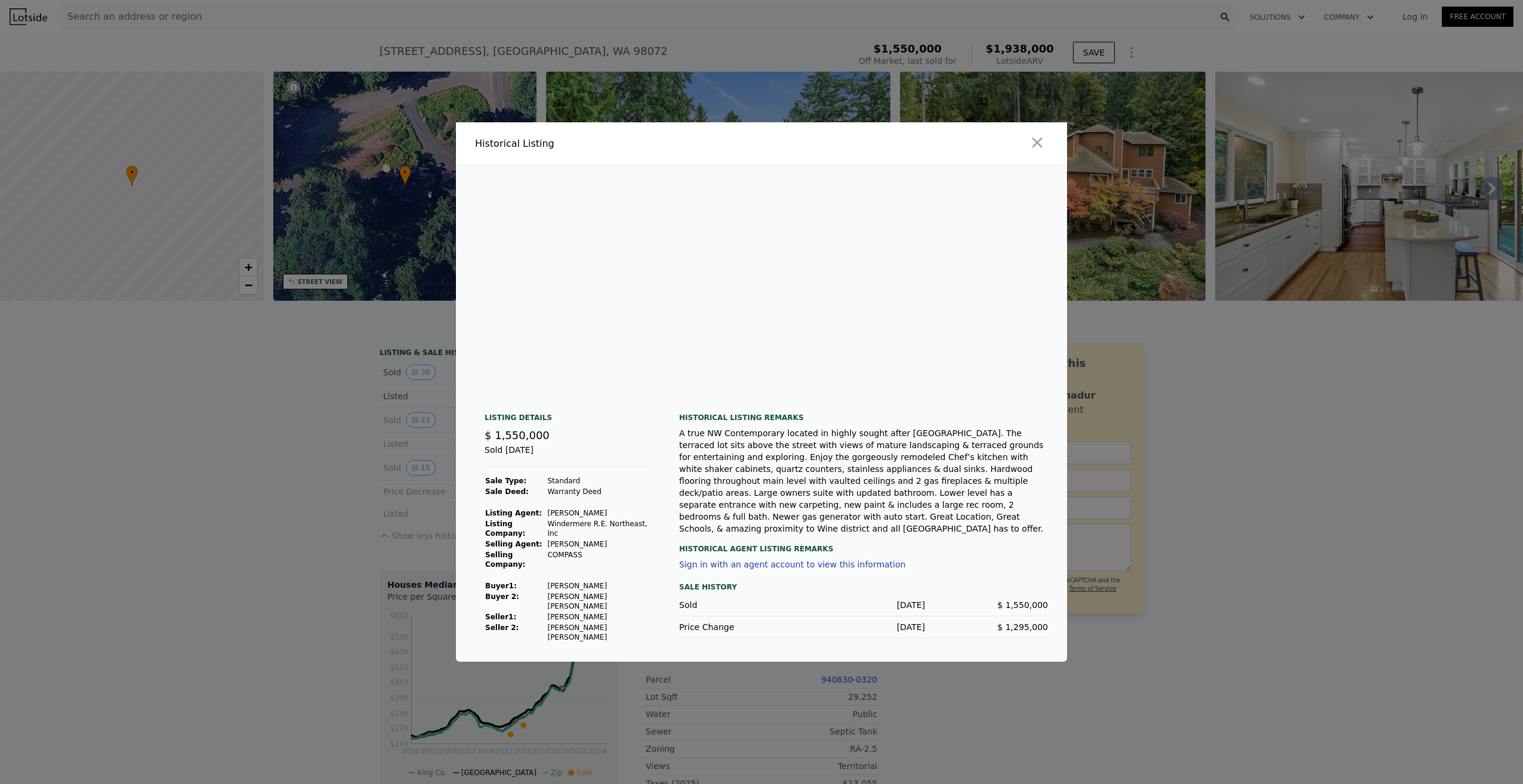
scroll to position [0, 11615]
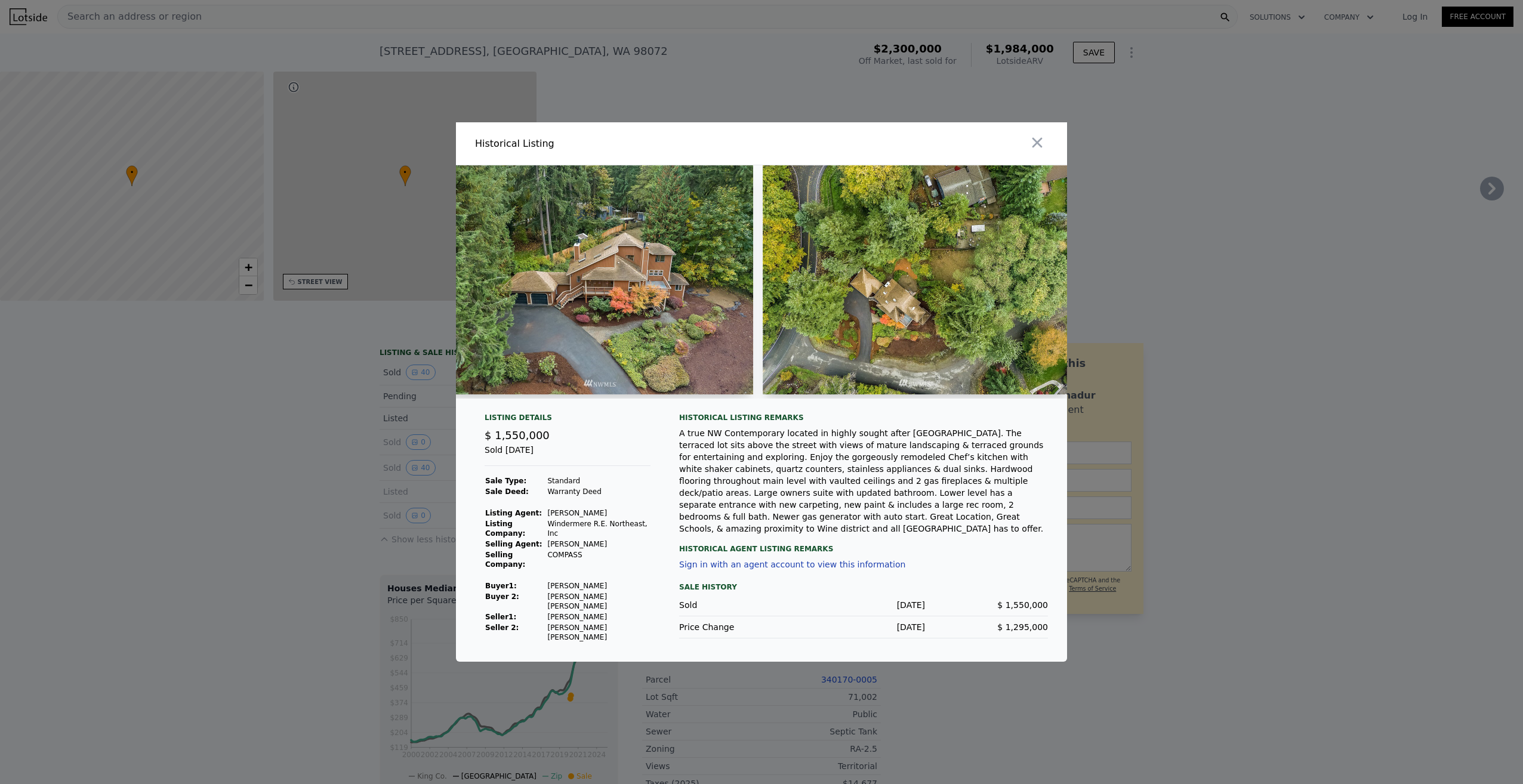
type input "2"
type input "5"
type input "1.75"
type input "4.25"
type input "2130"
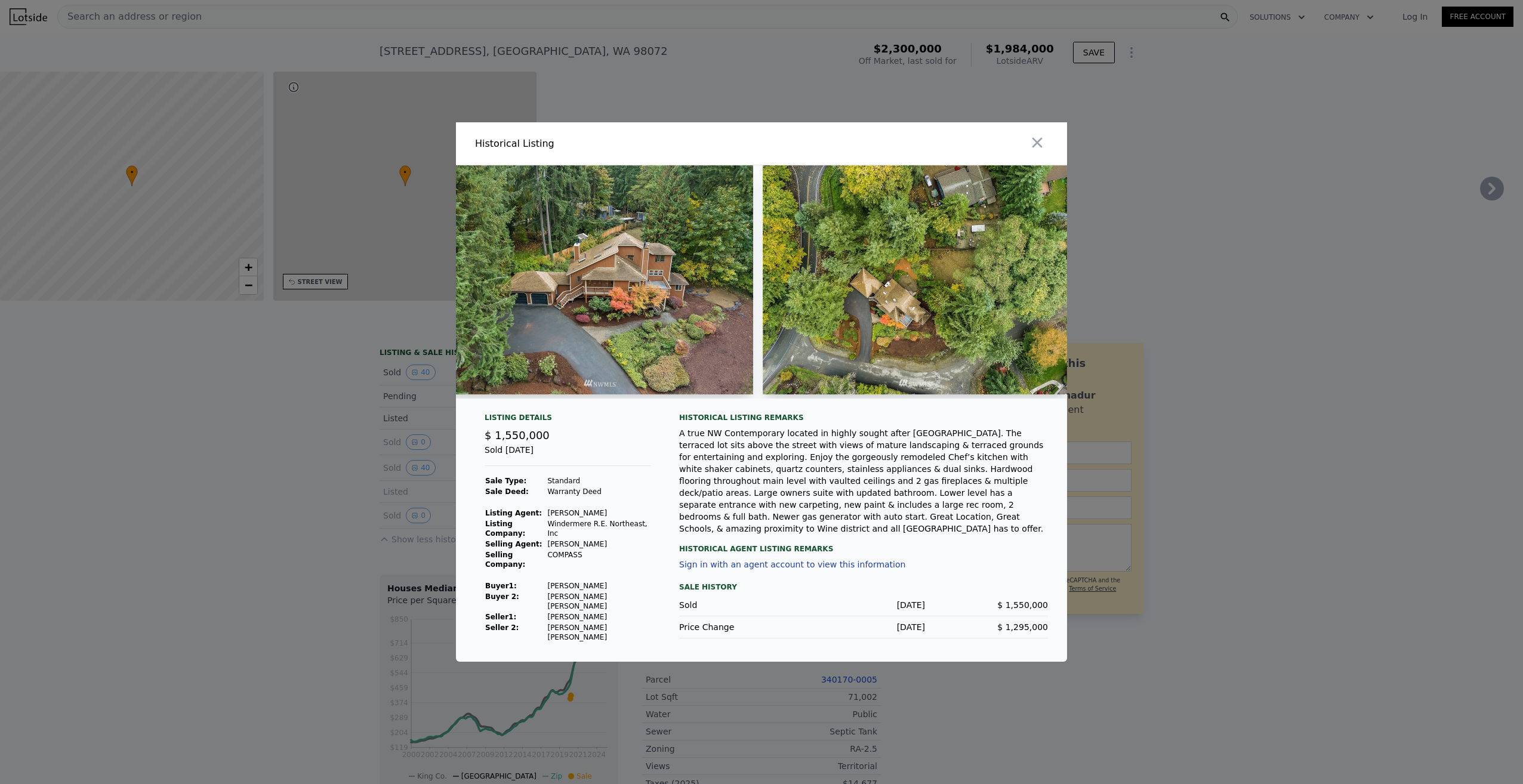
type input "3300"
type input "39771"
type input "81457"
type input "$ 1,984,000"
type input "-$ 683,163"
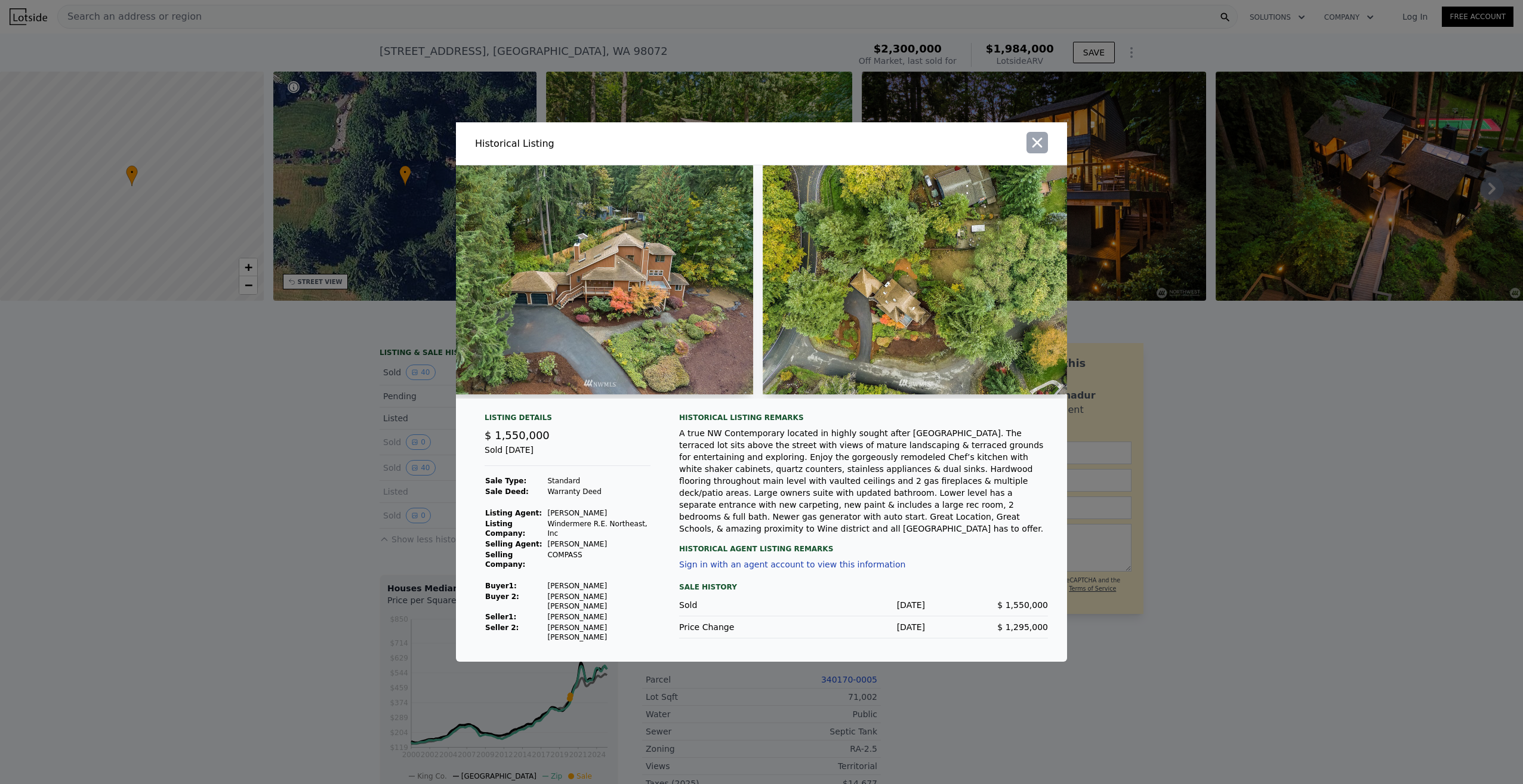
click at [1036, 151] on icon "button" at bounding box center [1037, 143] width 17 height 17
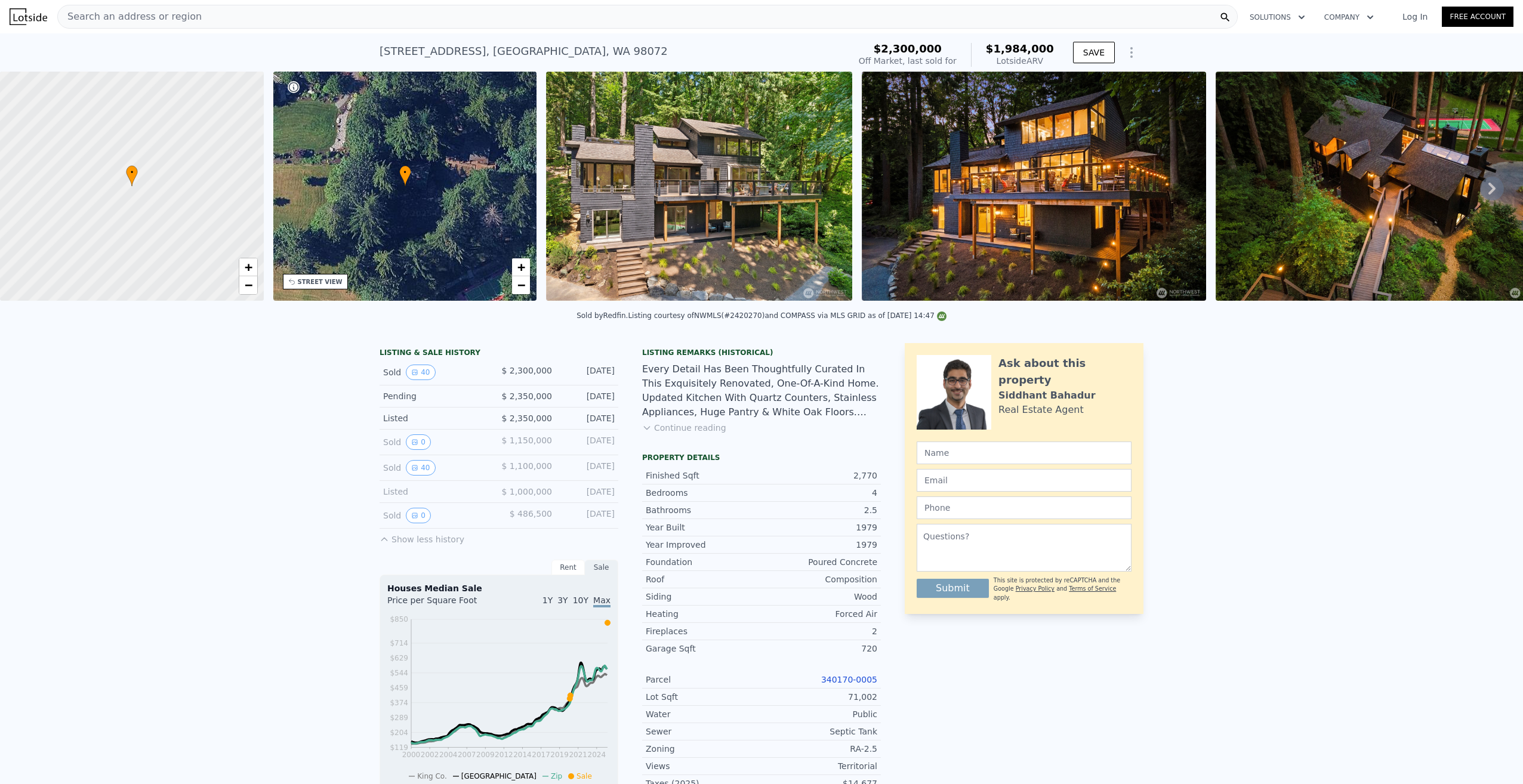
click at [585, 20] on div "Search an address or region" at bounding box center [648, 17] width 1180 height 24
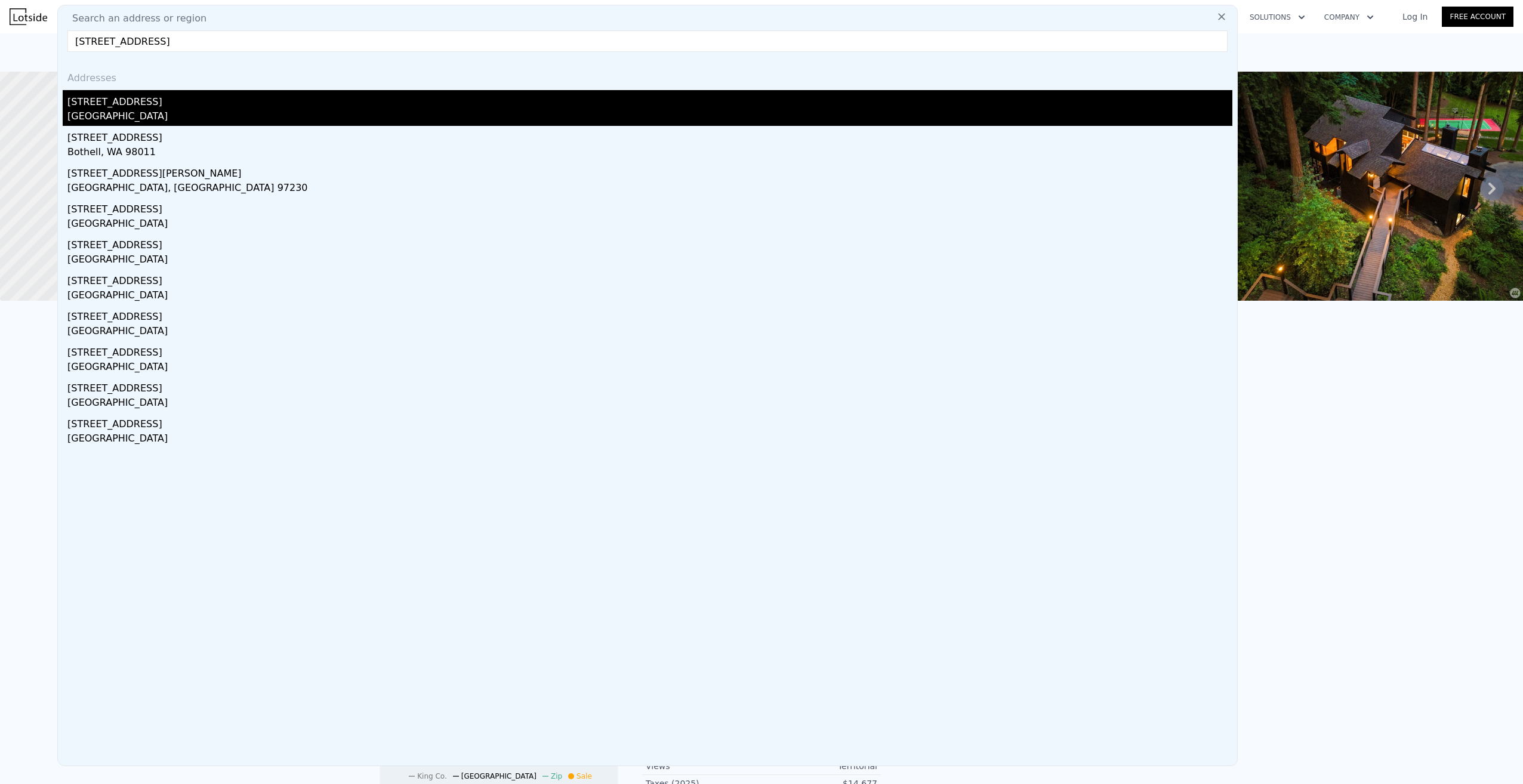
type input "[STREET_ADDRESS]"
click at [118, 111] on div "[GEOGRAPHIC_DATA]" at bounding box center [649, 117] width 1165 height 17
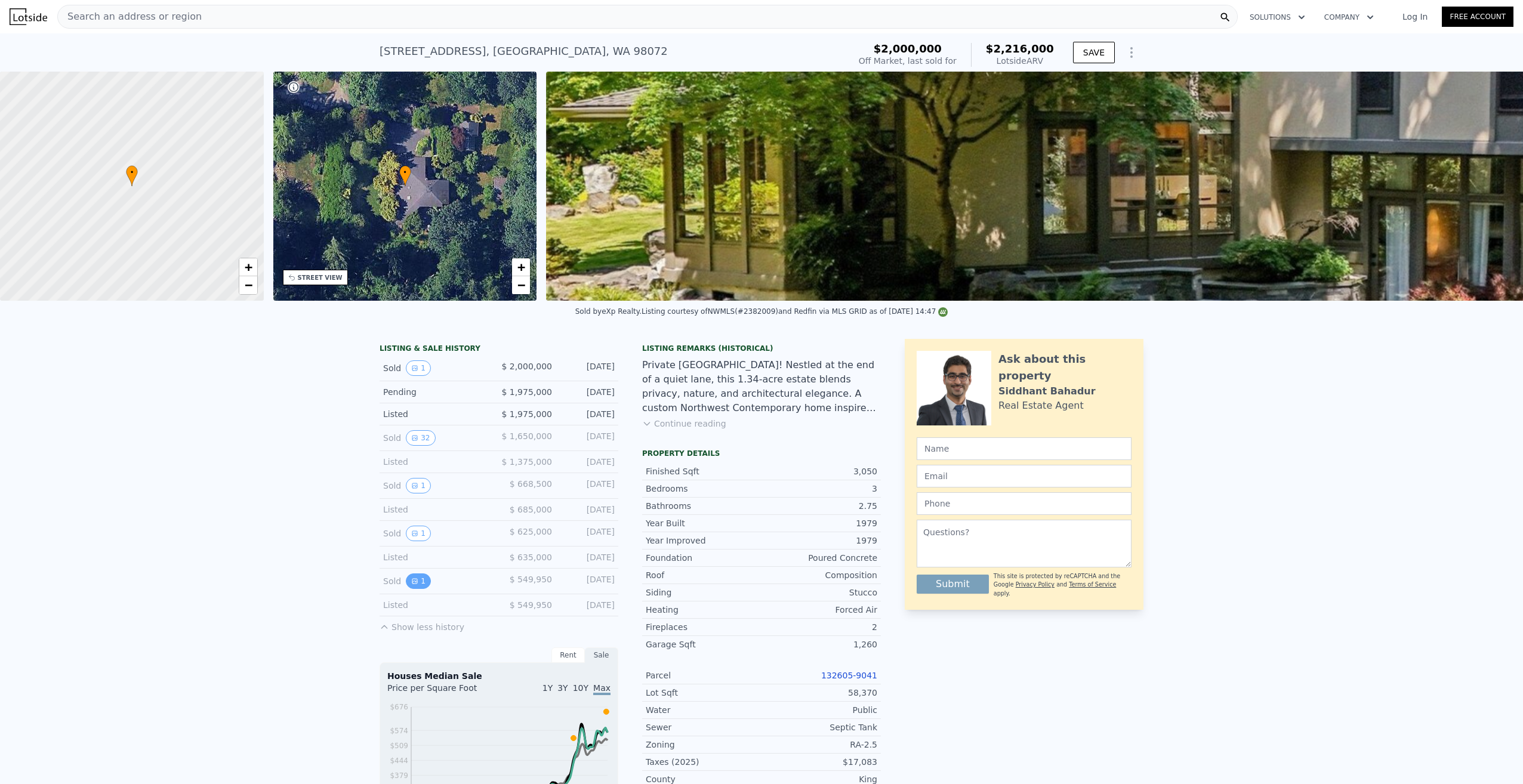
click at [417, 589] on button "1" at bounding box center [418, 581] width 25 height 15
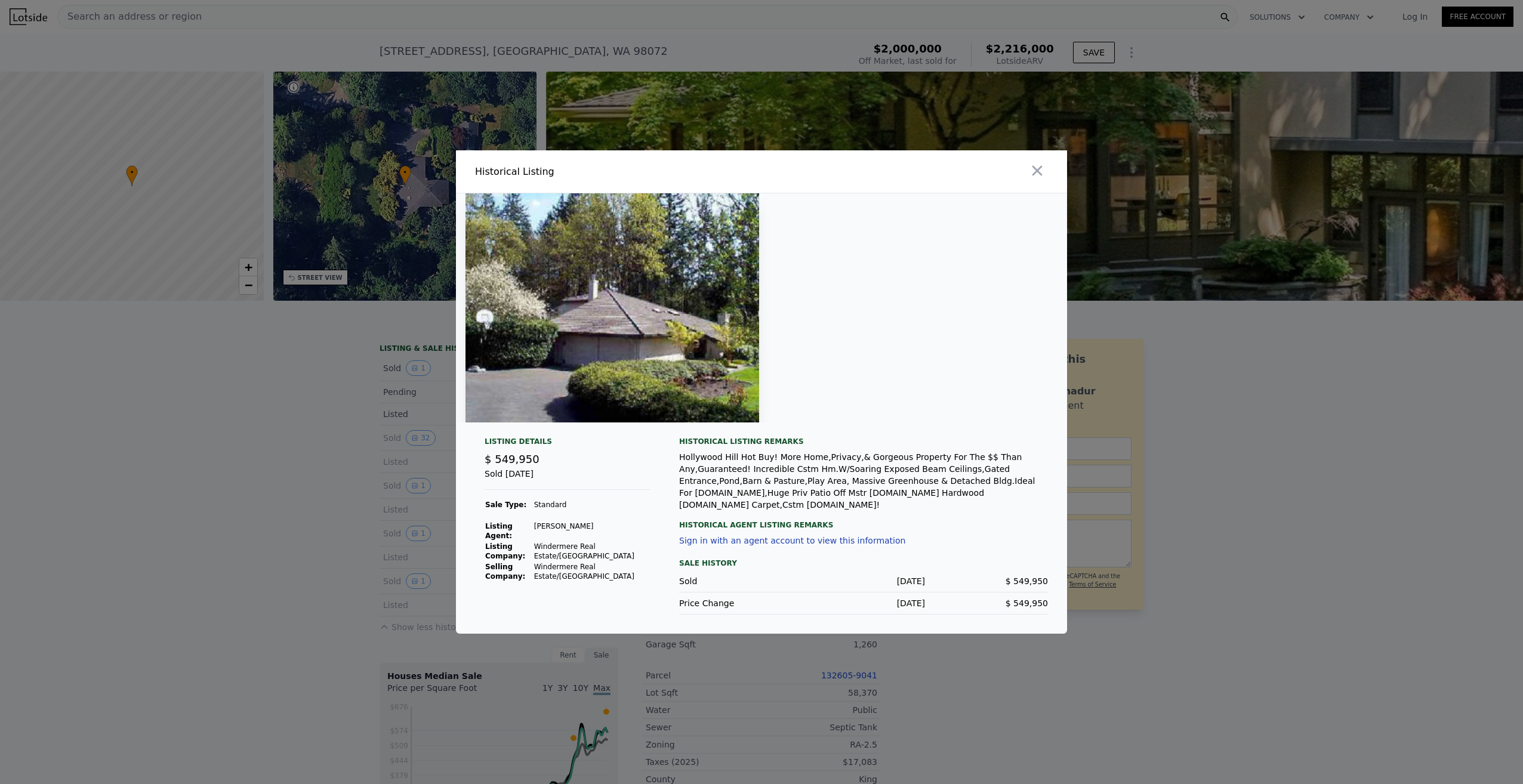
click at [286, 520] on div at bounding box center [761, 392] width 1523 height 784
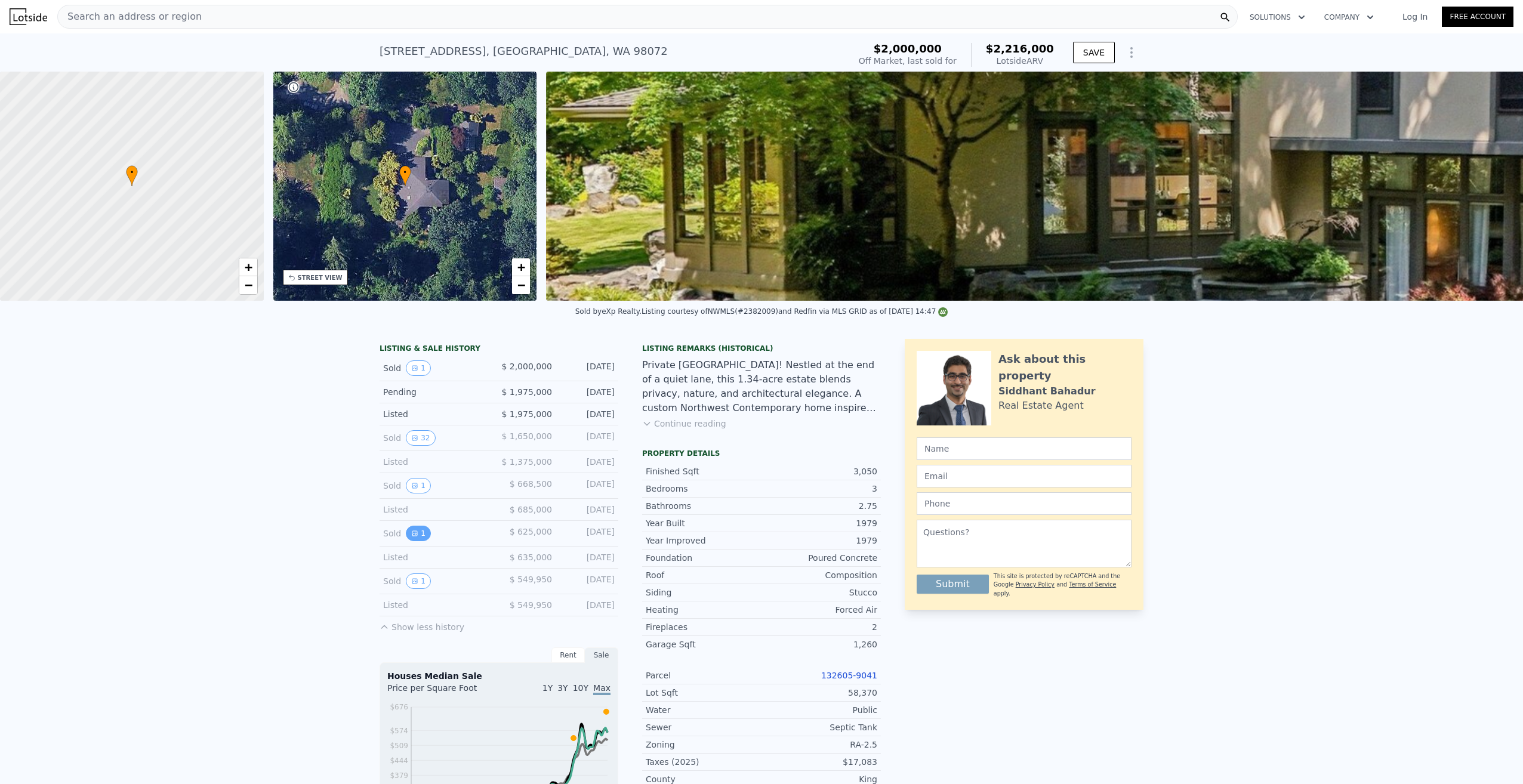
click at [412, 537] on icon "View historical data" at bounding box center [415, 533] width 7 height 7
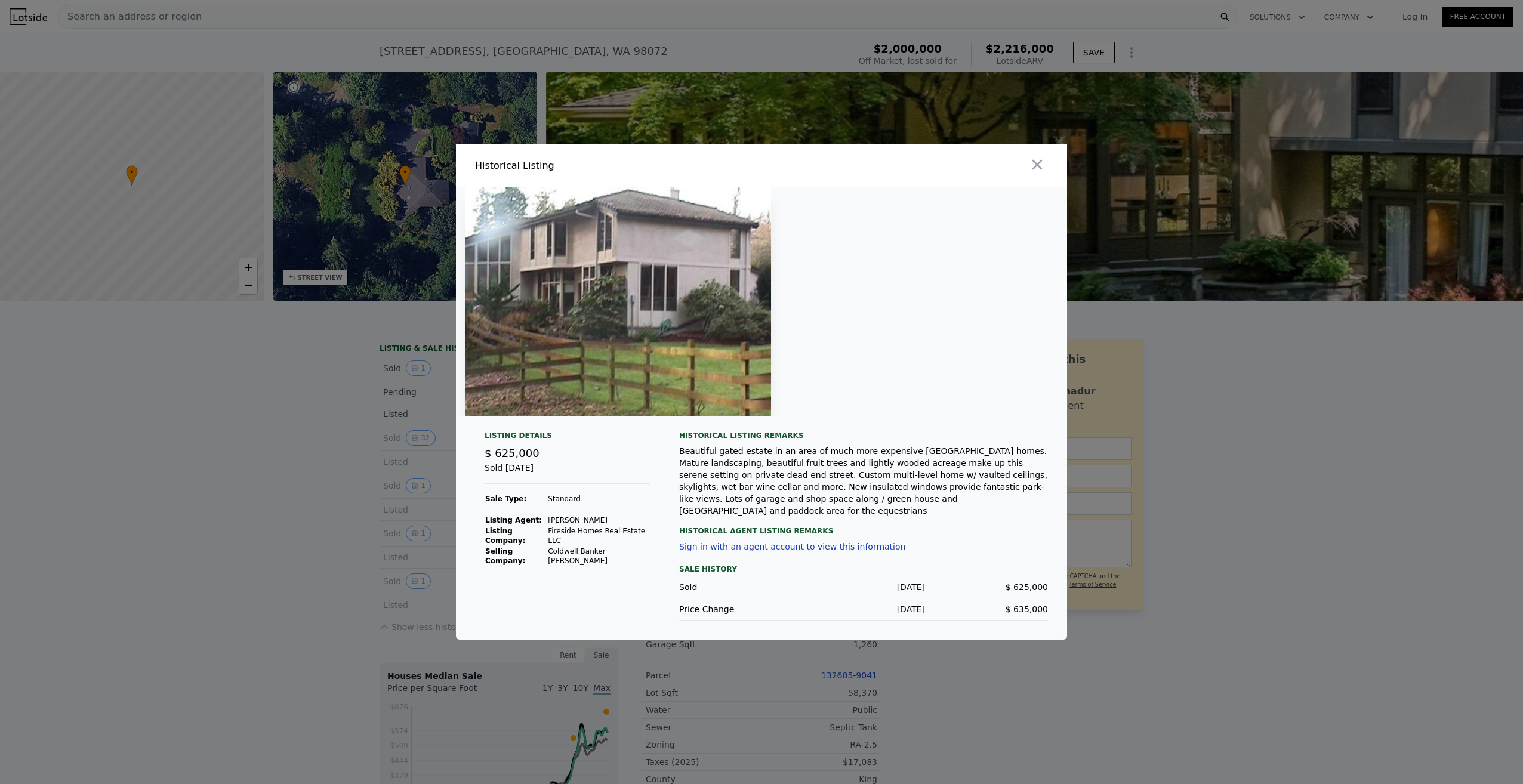
click at [243, 526] on div at bounding box center [761, 392] width 1523 height 784
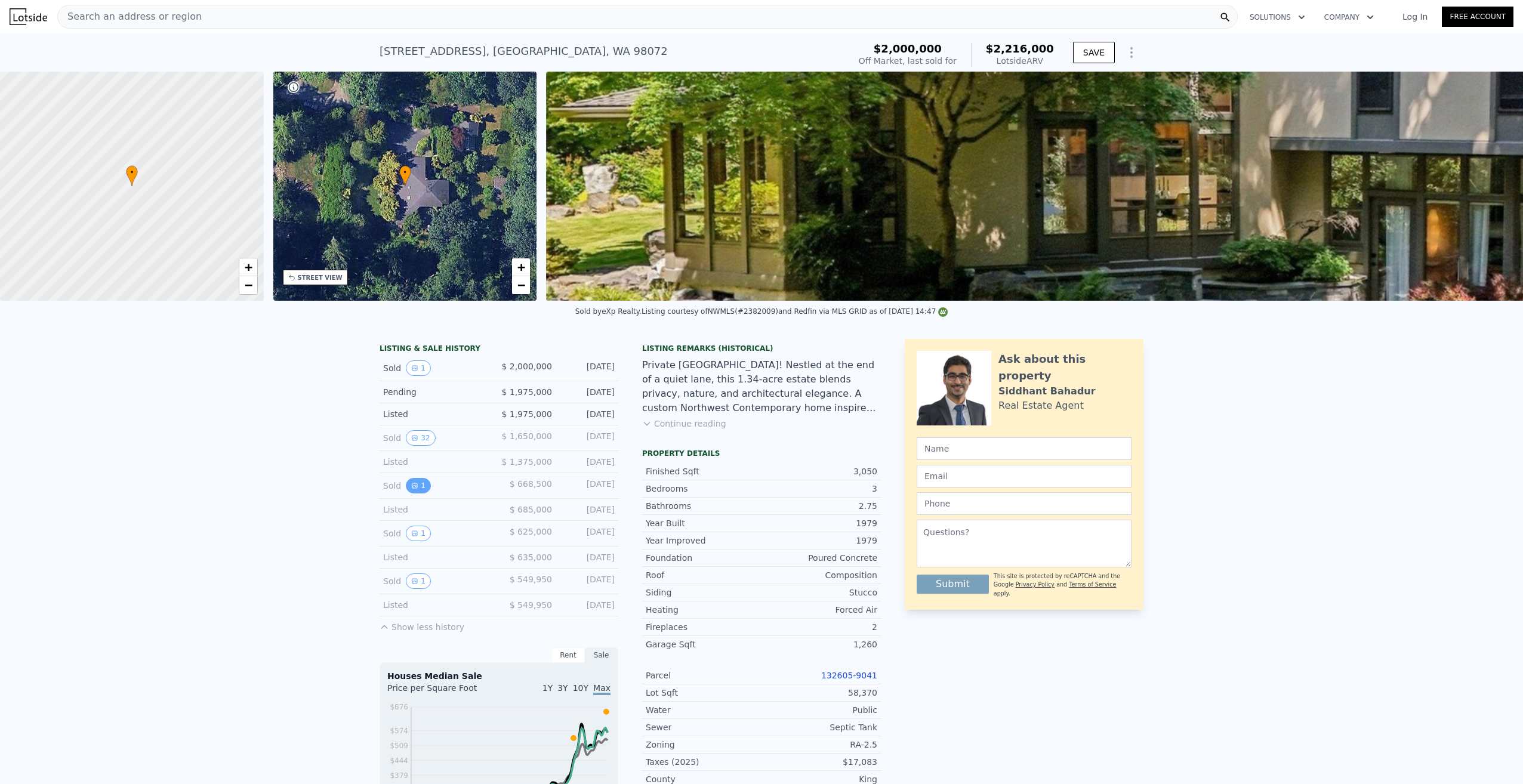
click at [406, 494] on button "1" at bounding box center [418, 485] width 25 height 15
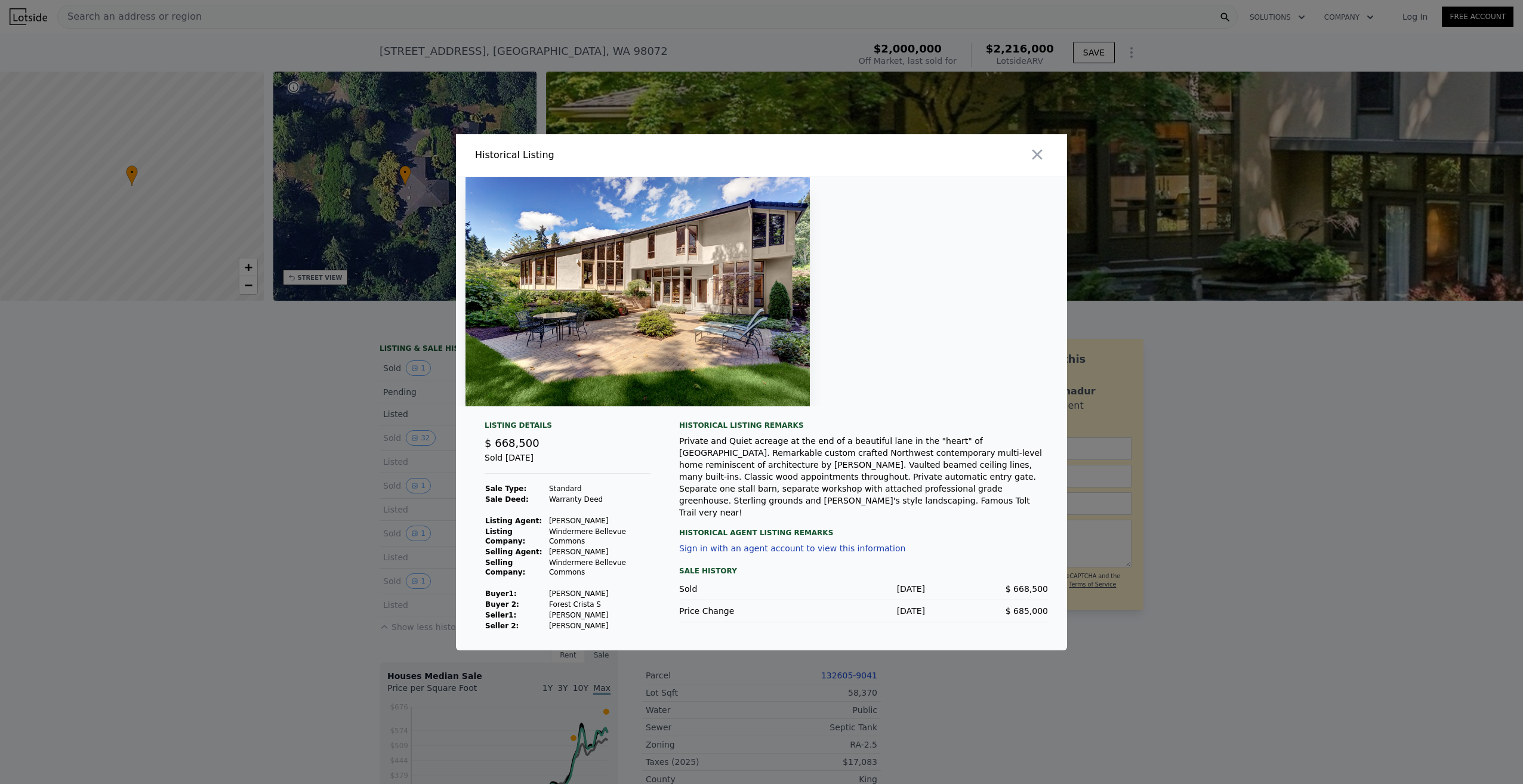
click at [292, 510] on div at bounding box center [761, 392] width 1523 height 784
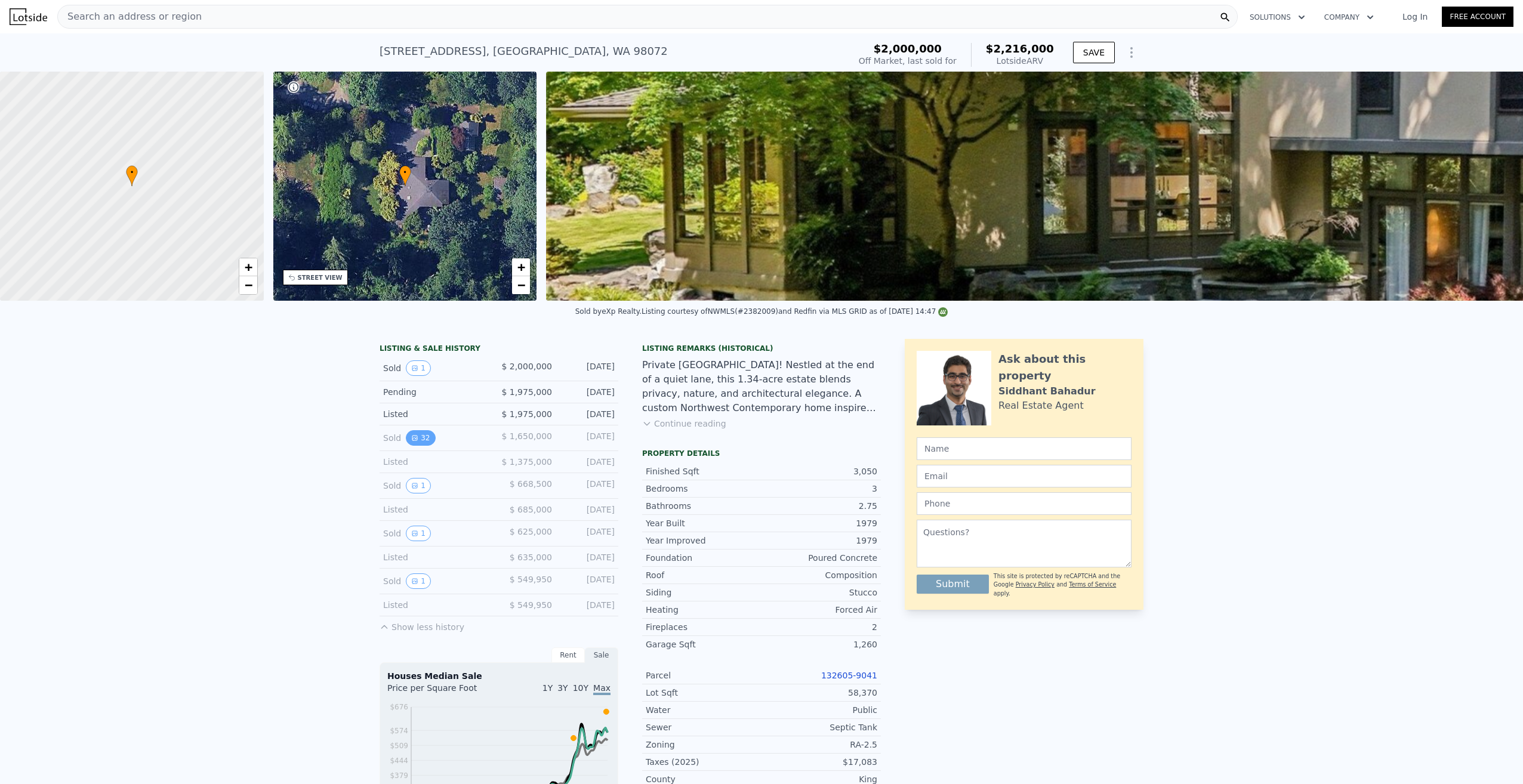
click at [417, 446] on button "32" at bounding box center [420, 438] width 29 height 15
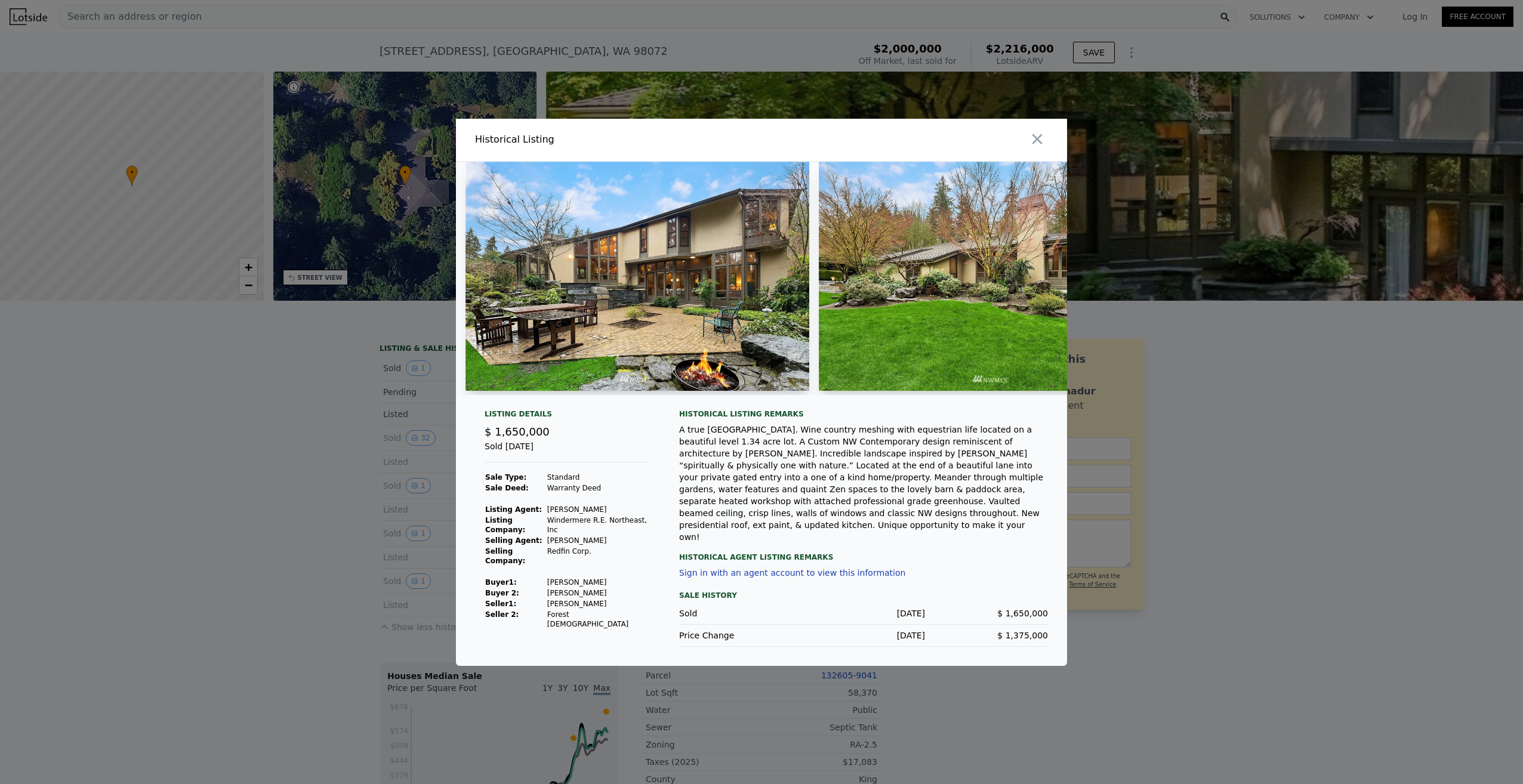
click at [297, 465] on div at bounding box center [761, 392] width 1523 height 784
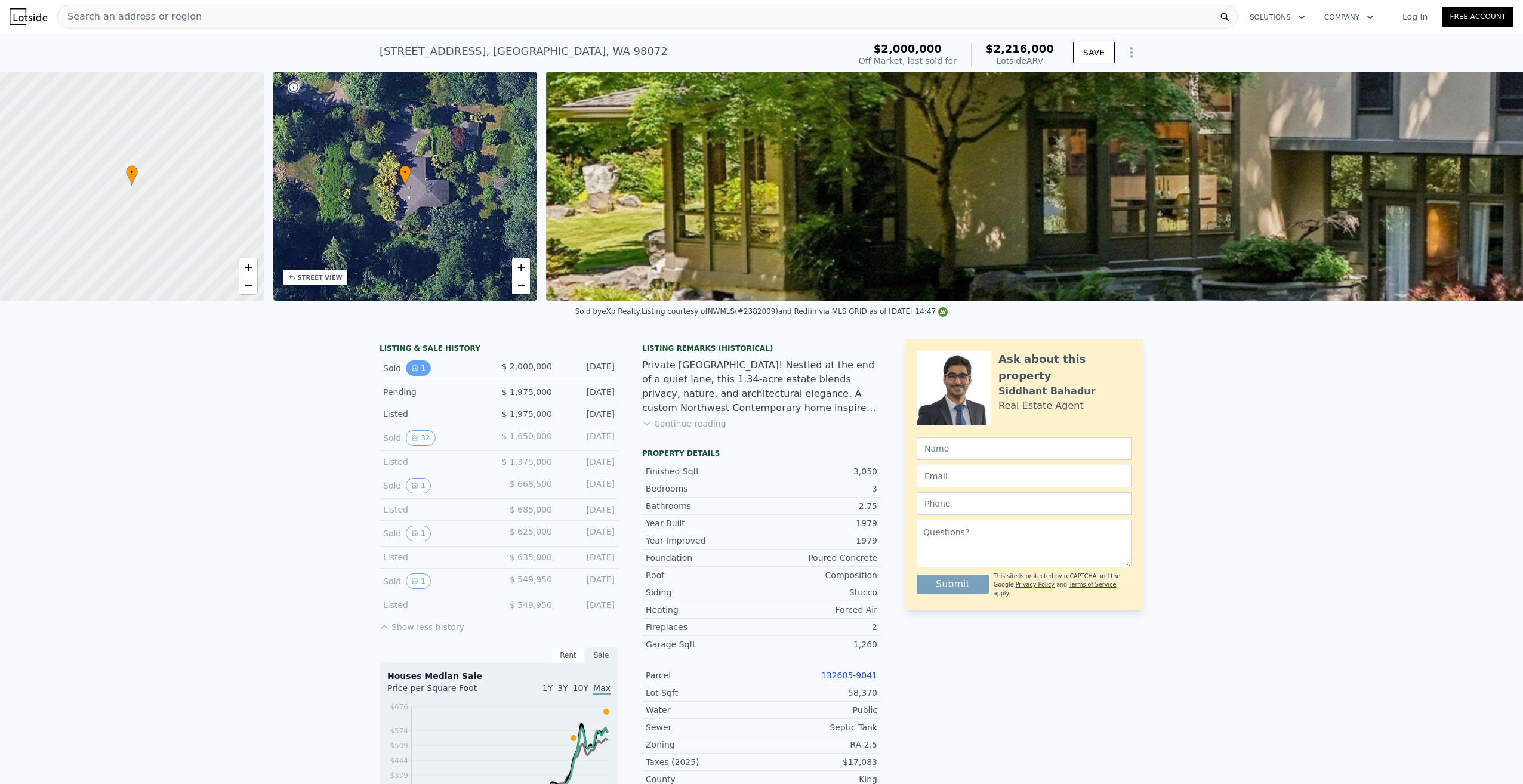
click at [411, 376] on button "1" at bounding box center [418, 368] width 25 height 15
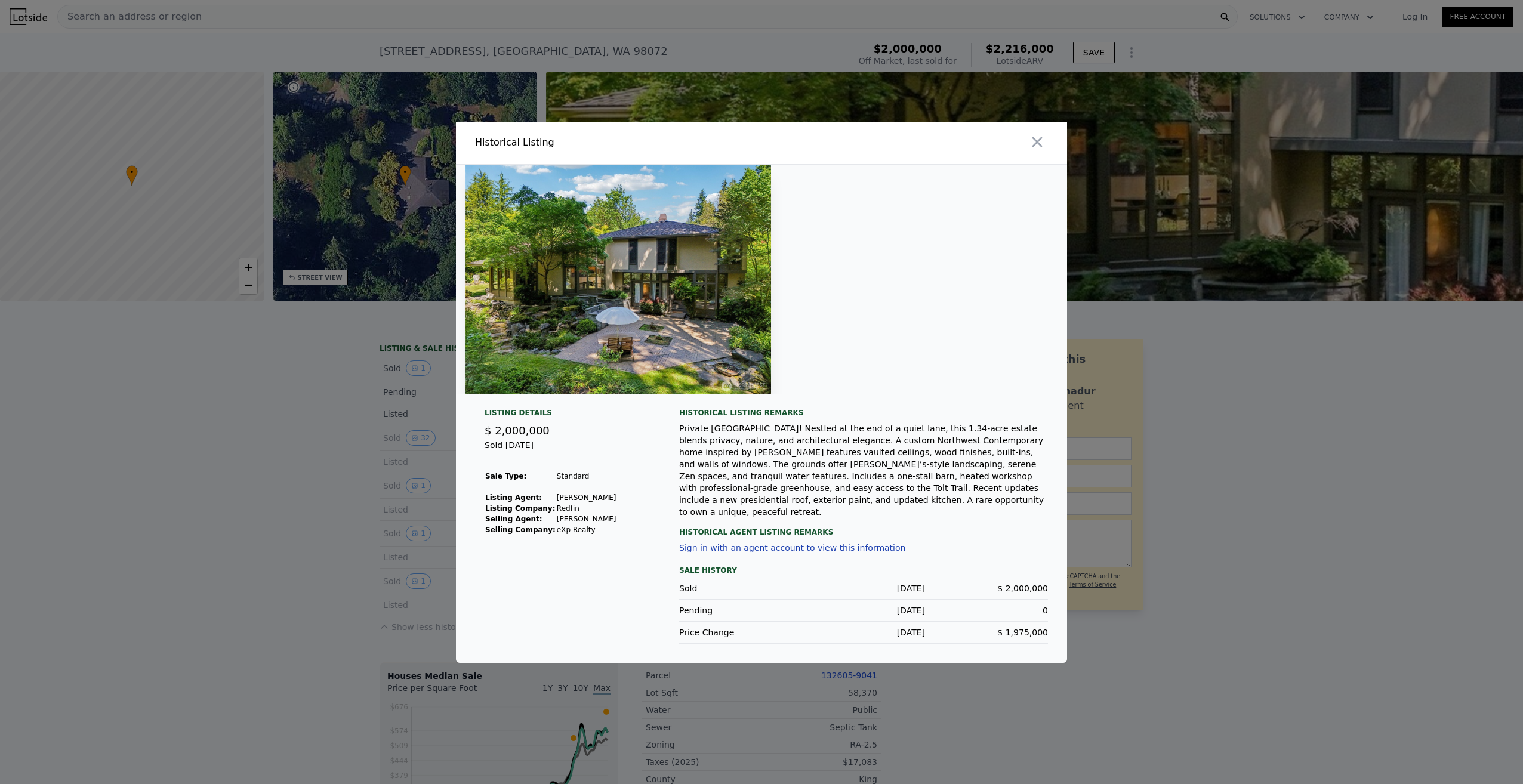
drag, startPoint x: 297, startPoint y: 418, endPoint x: 313, endPoint y: 429, distance: 19.4
click at [297, 419] on div at bounding box center [761, 392] width 1523 height 784
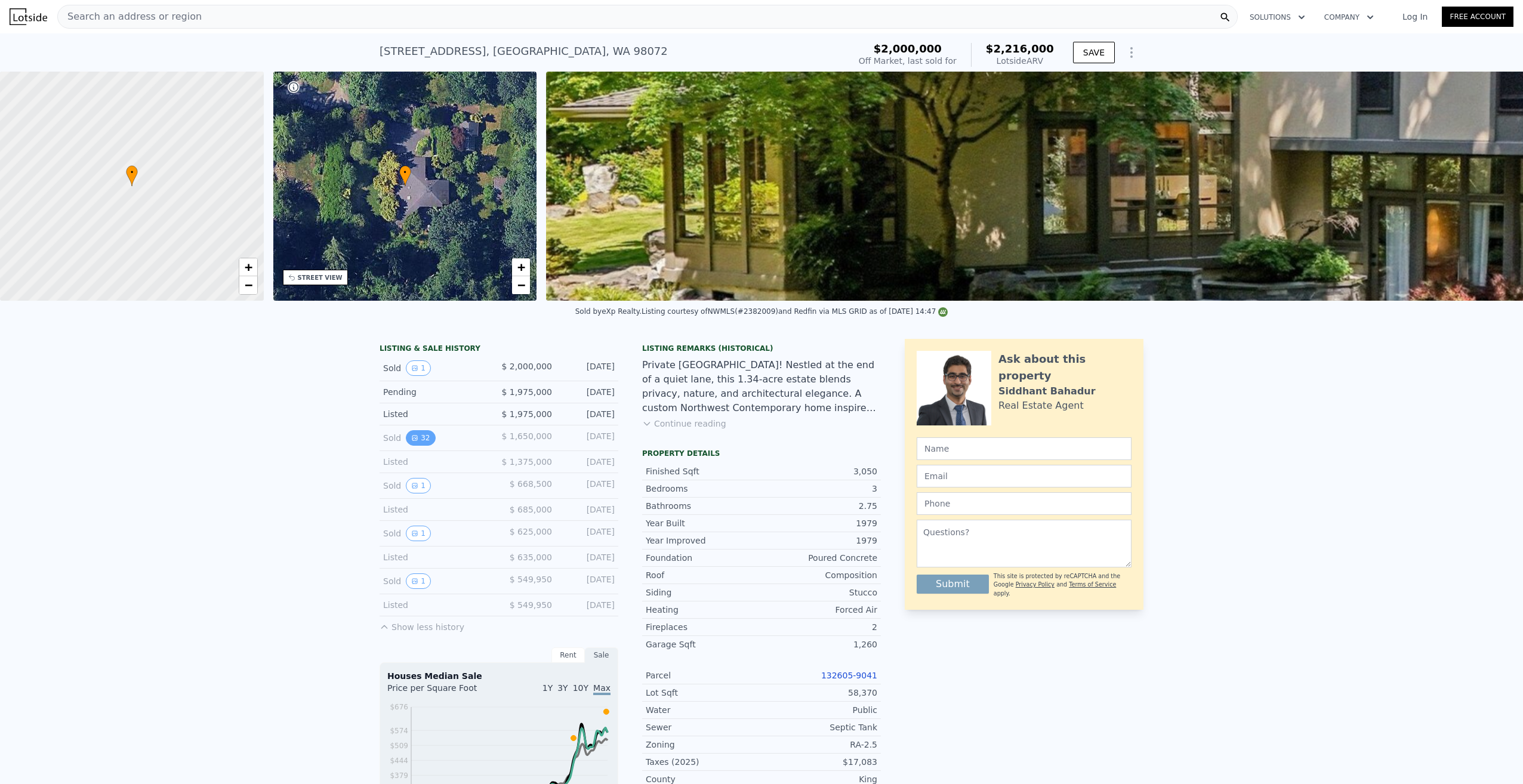
click at [415, 446] on button "32" at bounding box center [420, 438] width 29 height 15
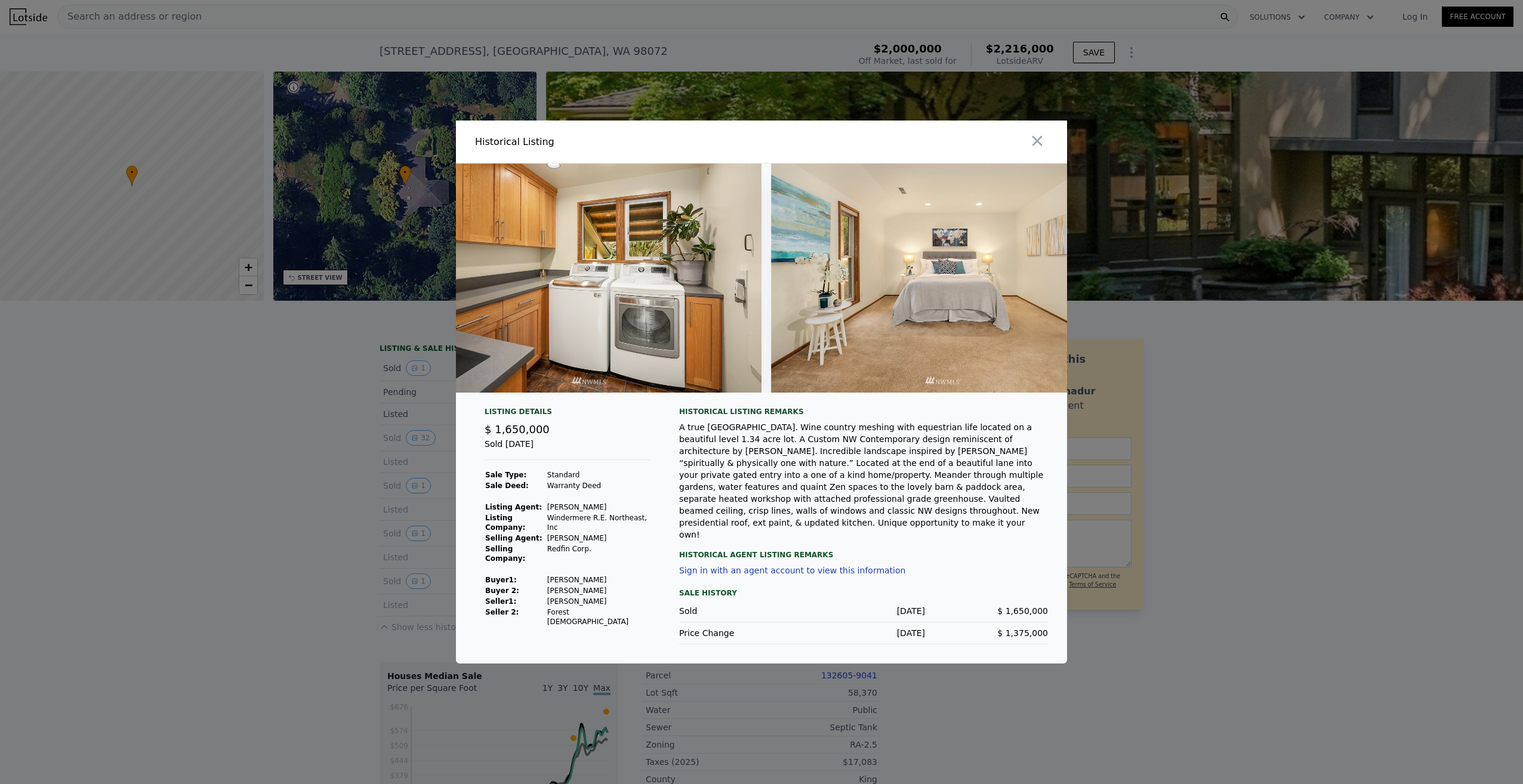
scroll to position [0, 10715]
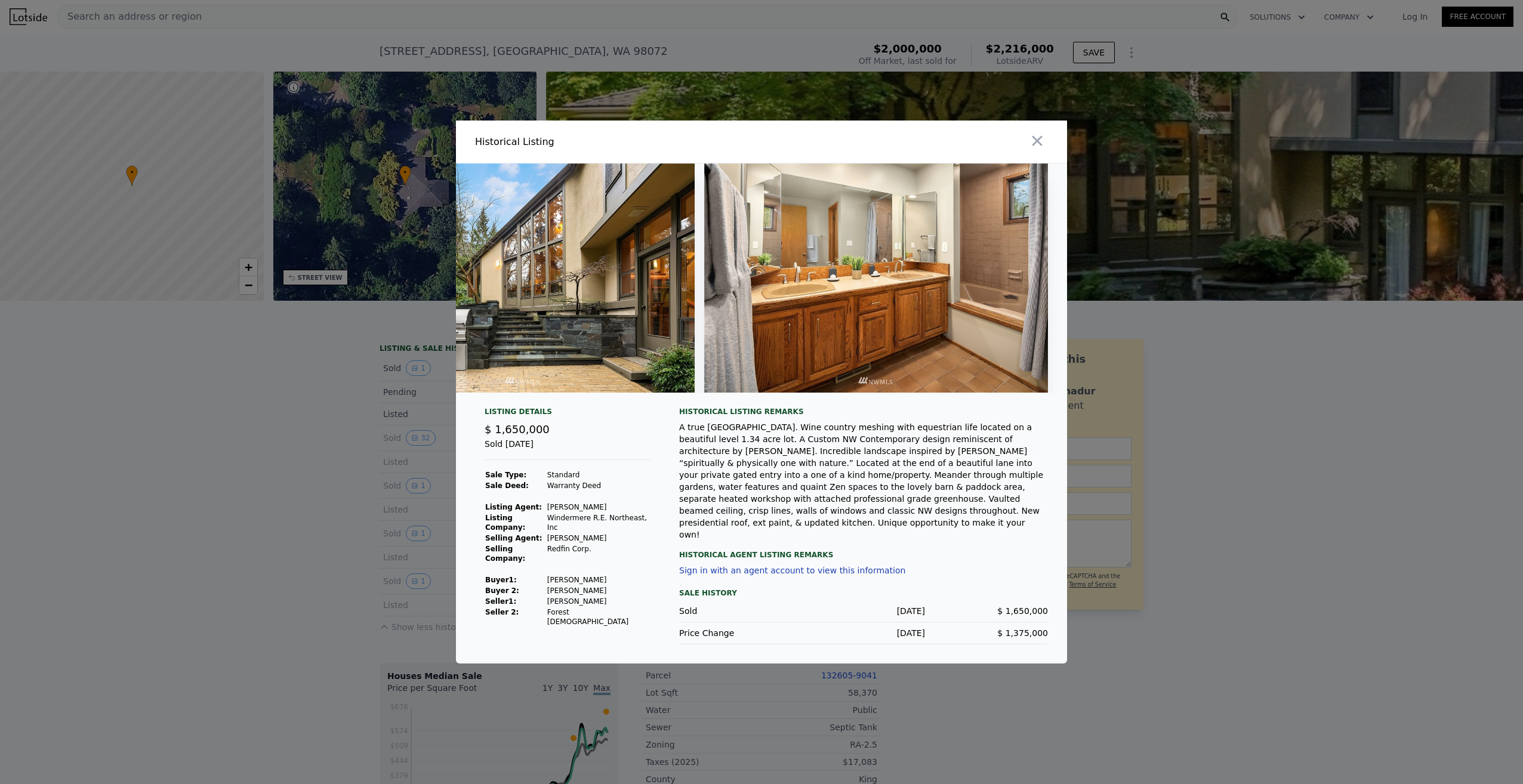
click at [323, 524] on div at bounding box center [761, 392] width 1523 height 784
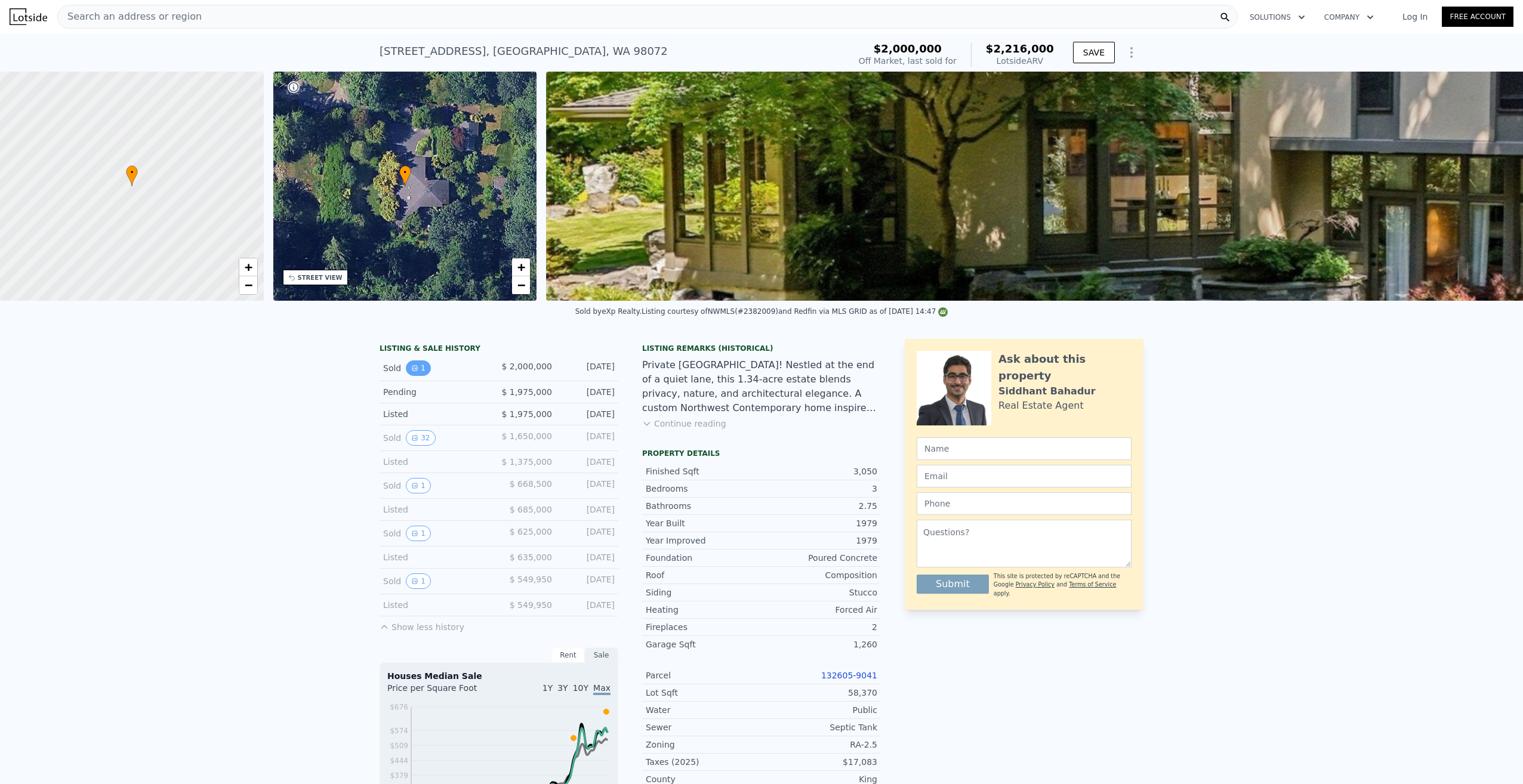
click at [411, 372] on icon "View historical data" at bounding box center [415, 369] width 7 height 7
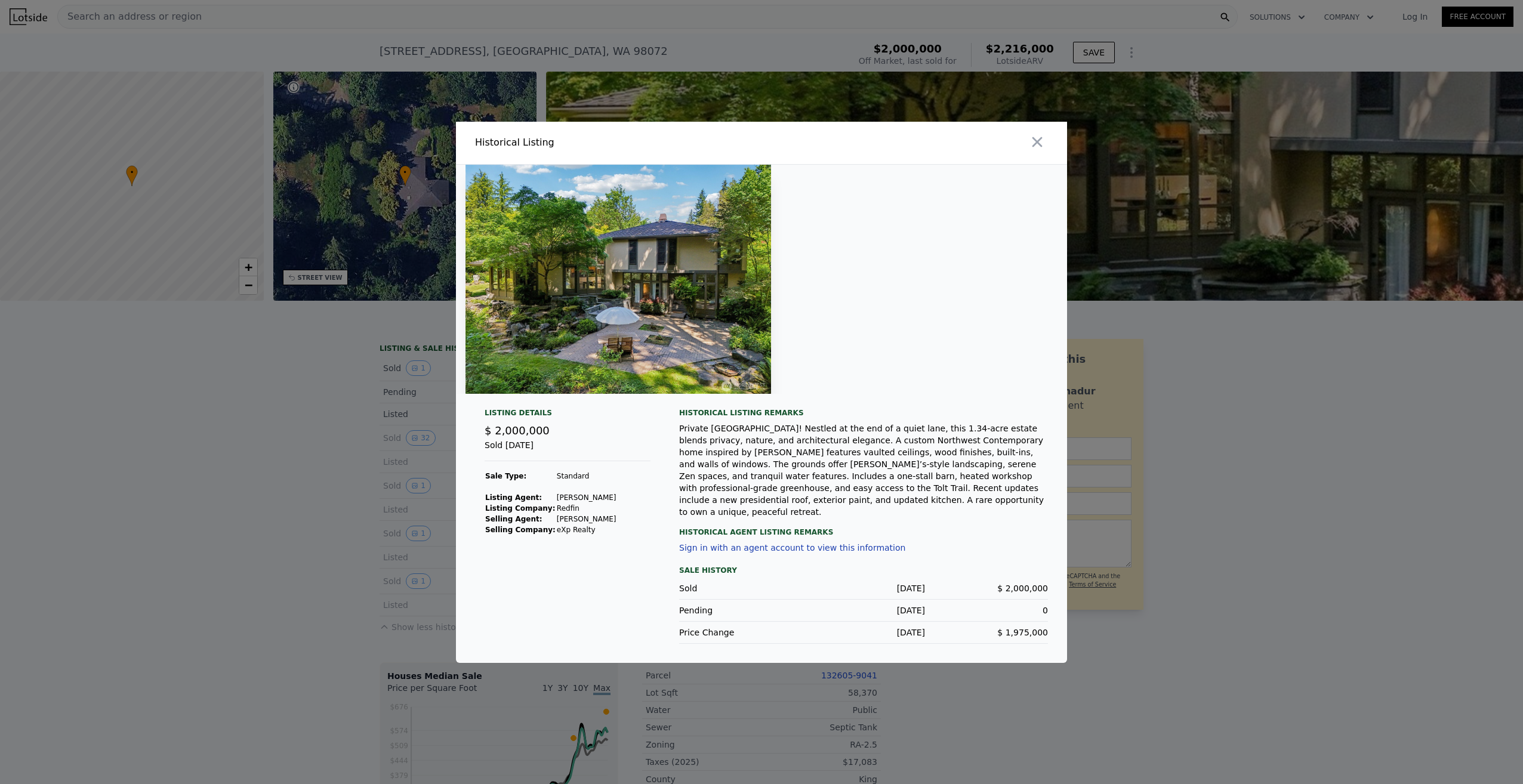
click at [390, 386] on div at bounding box center [761, 392] width 1523 height 784
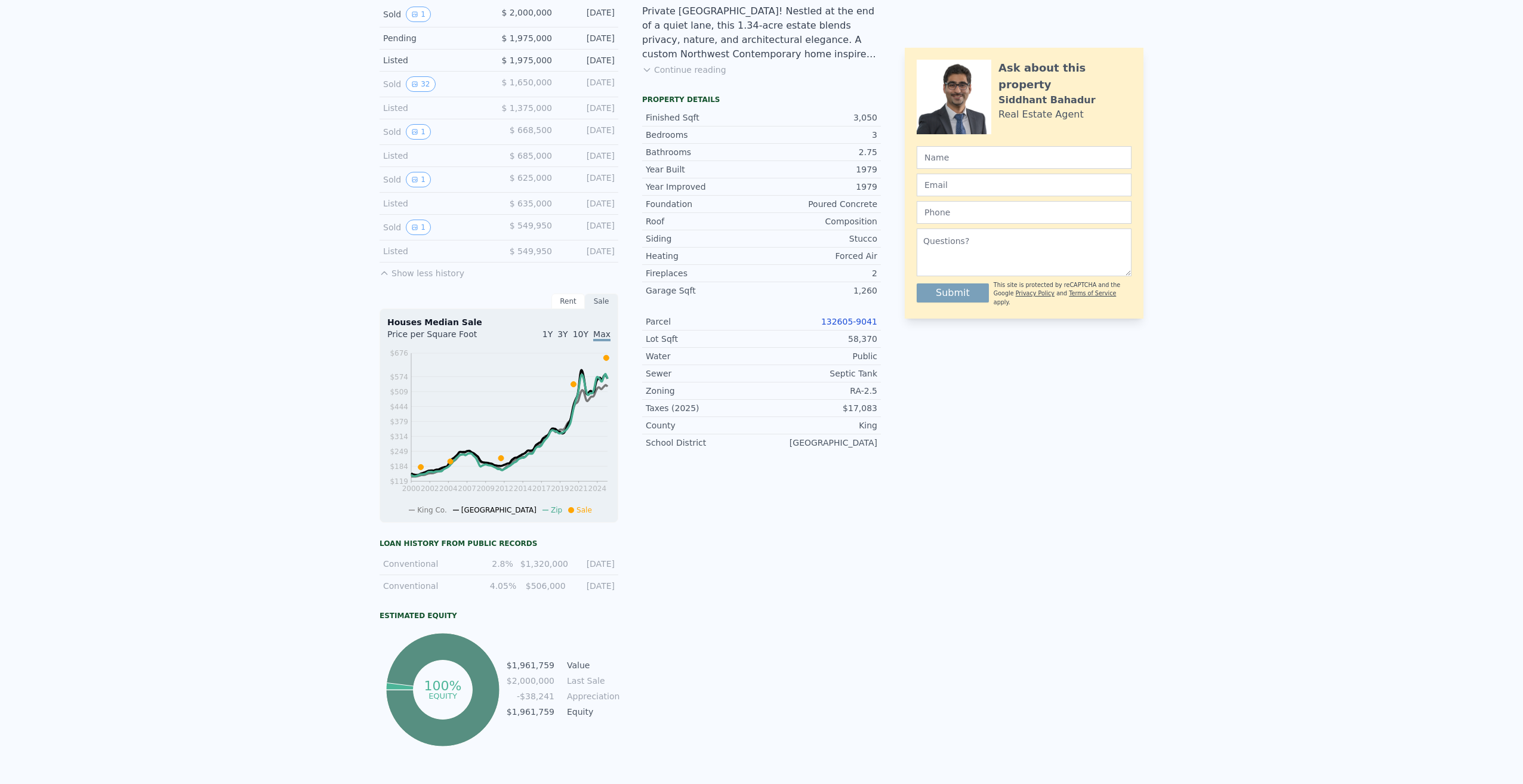
scroll to position [0, 0]
